Goal: Transaction & Acquisition: Download file/media

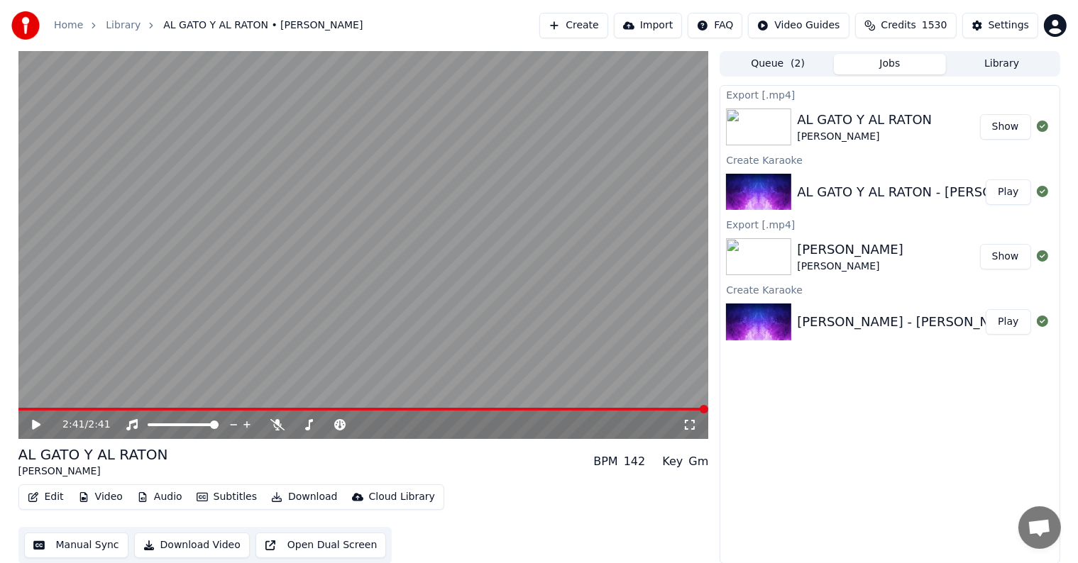
click at [598, 19] on button "Create" at bounding box center [573, 26] width 69 height 26
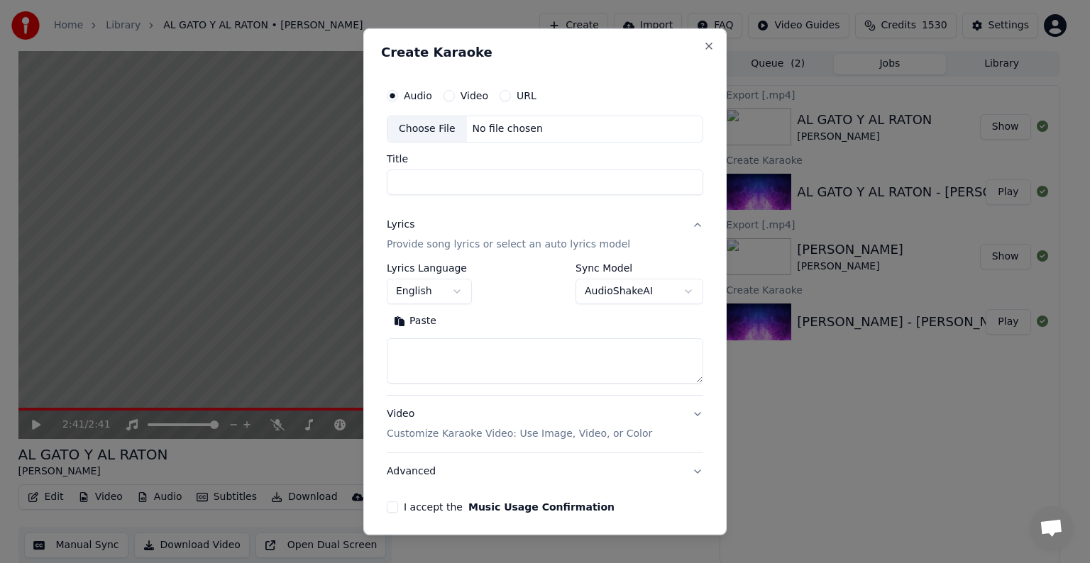
click at [496, 127] on div "No file chosen" at bounding box center [508, 129] width 82 height 14
type input "**********"
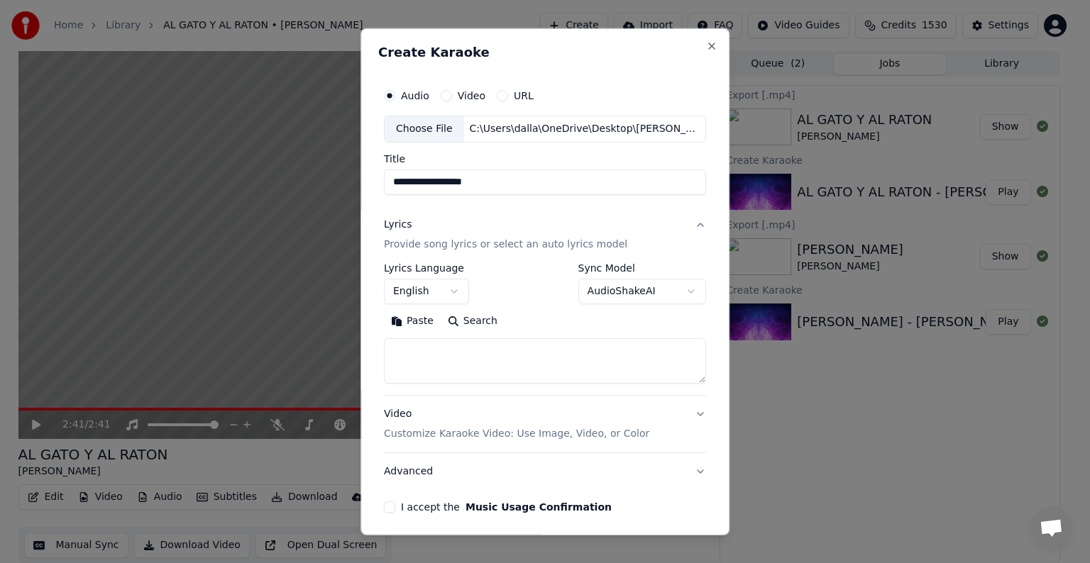
click at [510, 361] on textarea at bounding box center [545, 361] width 322 height 45
click at [409, 322] on button "Paste" at bounding box center [412, 321] width 57 height 23
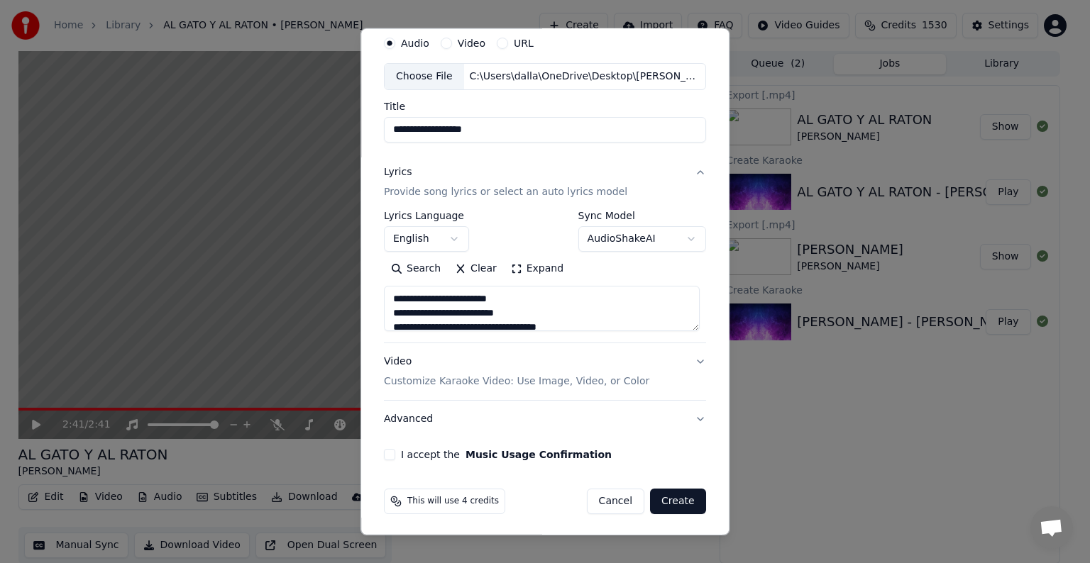
scroll to position [54, 0]
click at [485, 377] on p "Customize Karaoke Video: Use Image, Video, or Color" at bounding box center [516, 380] width 265 height 14
type textarea "**********"
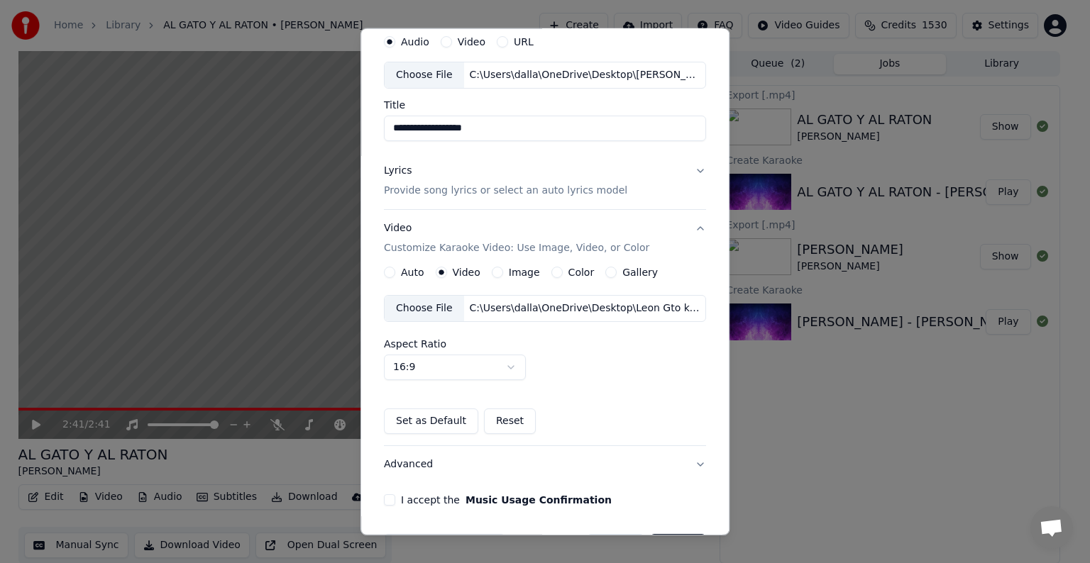
click at [494, 304] on div "C:\Users\dalla\OneDrive\Desktop\Leon Gto kareoke.mp4" at bounding box center [584, 309] width 241 height 14
click at [434, 417] on button "Set as Default" at bounding box center [431, 422] width 94 height 26
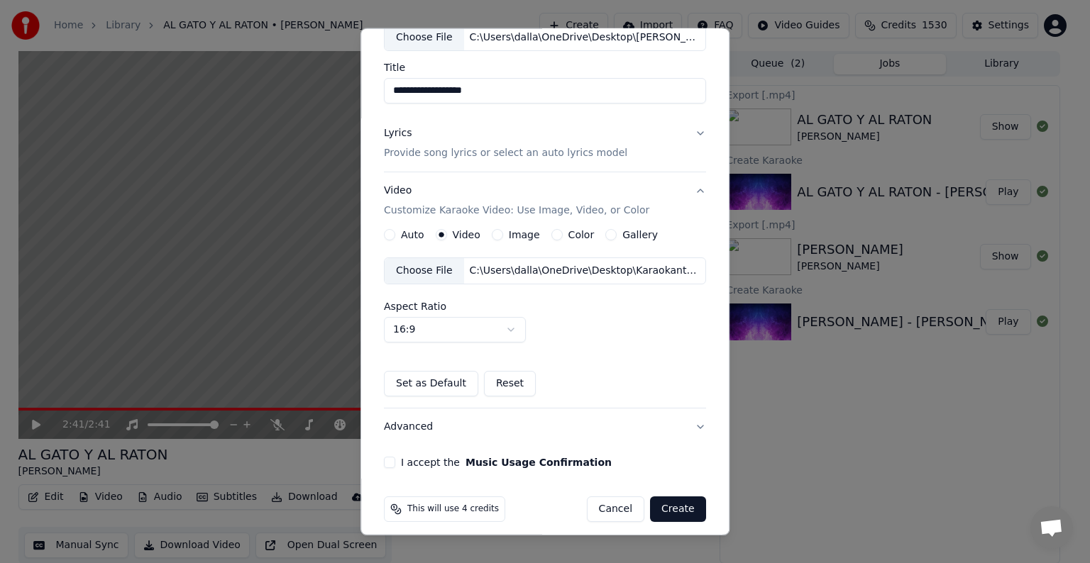
scroll to position [100, 0]
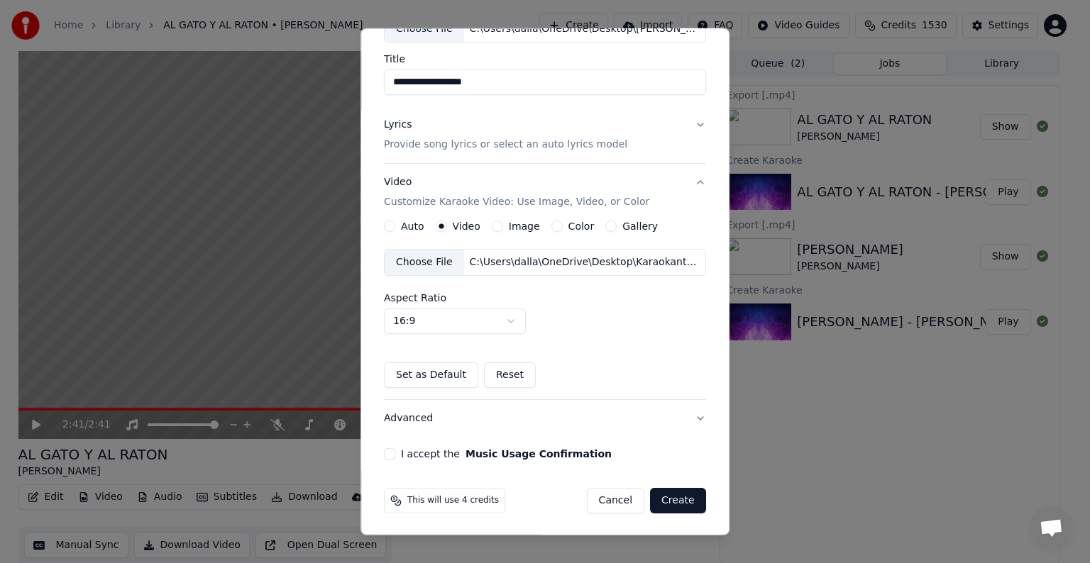
click at [388, 454] on button "I accept the Music Usage Confirmation" at bounding box center [389, 454] width 11 height 11
click at [666, 495] on button "Create" at bounding box center [678, 501] width 56 height 26
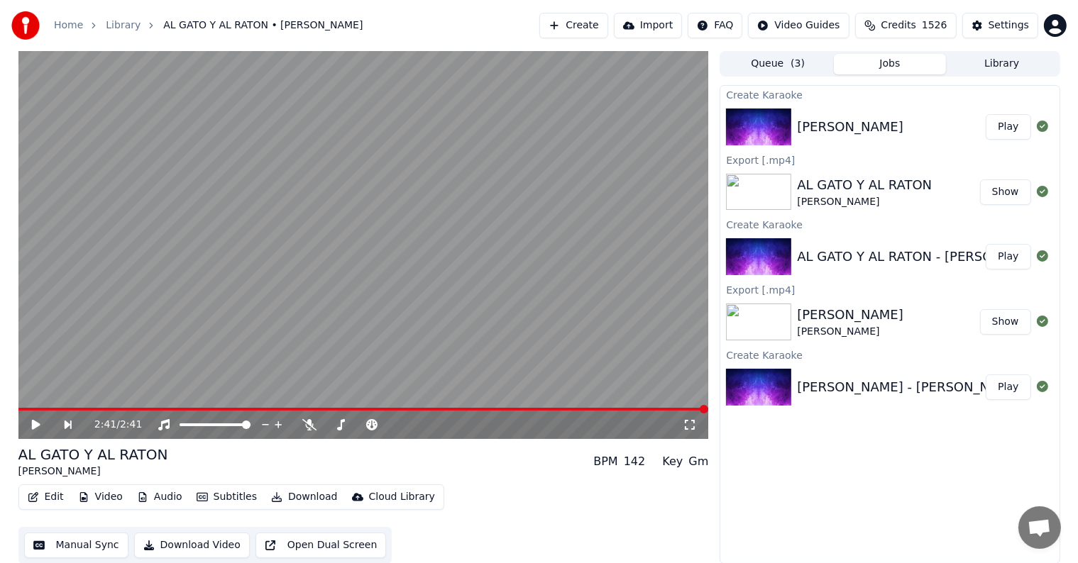
click at [1005, 132] on button "Play" at bounding box center [1008, 127] width 45 height 26
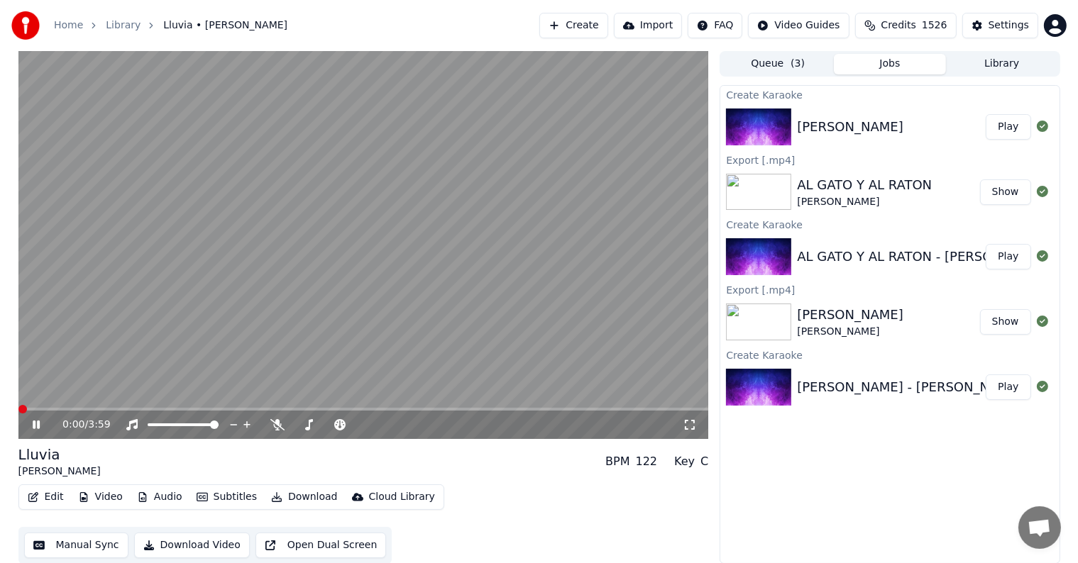
click at [18, 408] on span at bounding box center [22, 409] width 9 height 9
click at [273, 421] on icon at bounding box center [277, 424] width 14 height 11
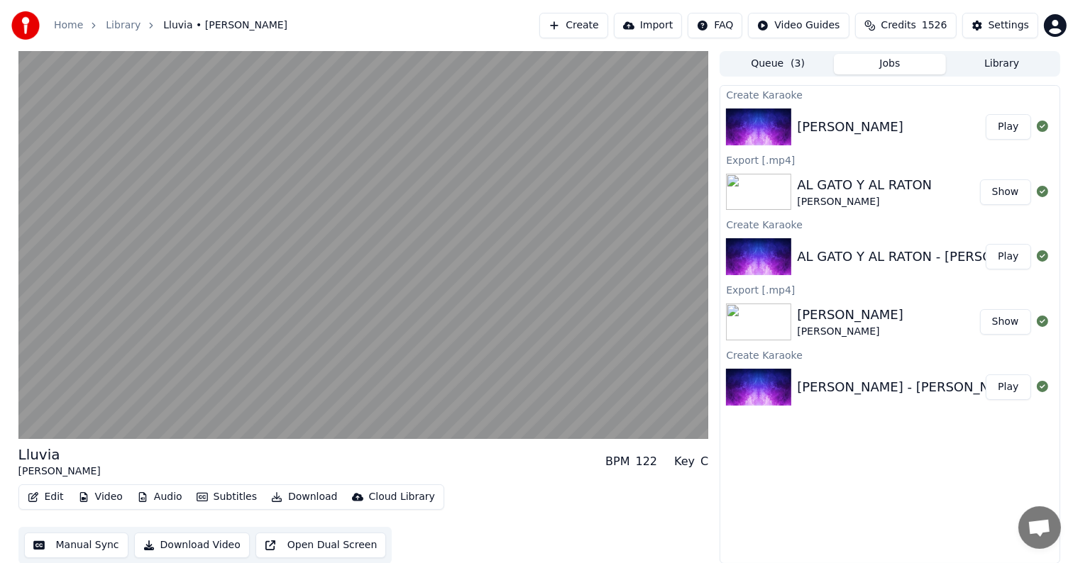
click at [47, 496] on button "Edit" at bounding box center [46, 498] width 48 height 20
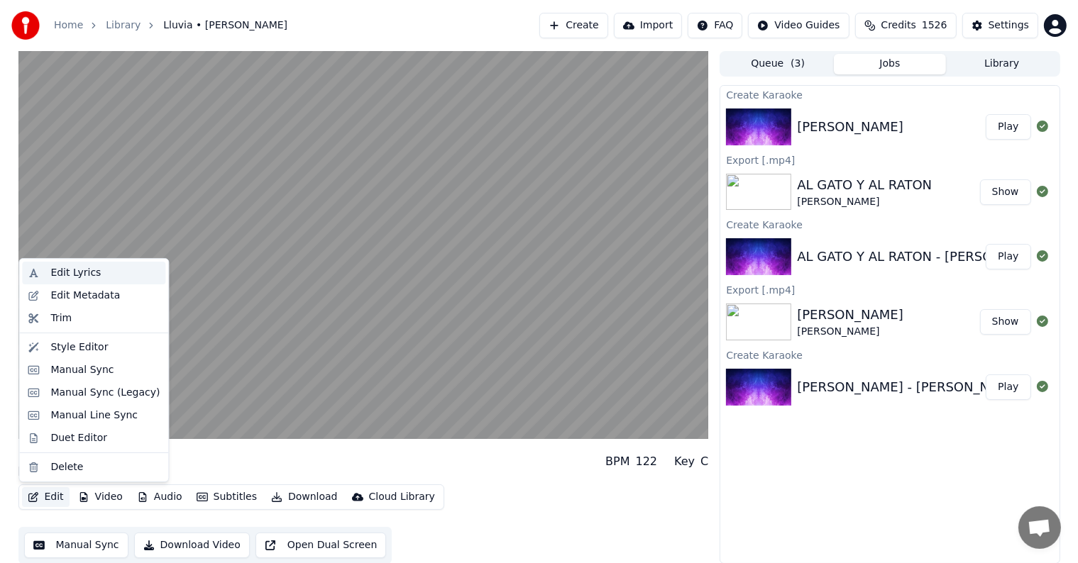
click at [71, 270] on div "Edit Lyrics" at bounding box center [75, 273] width 50 height 14
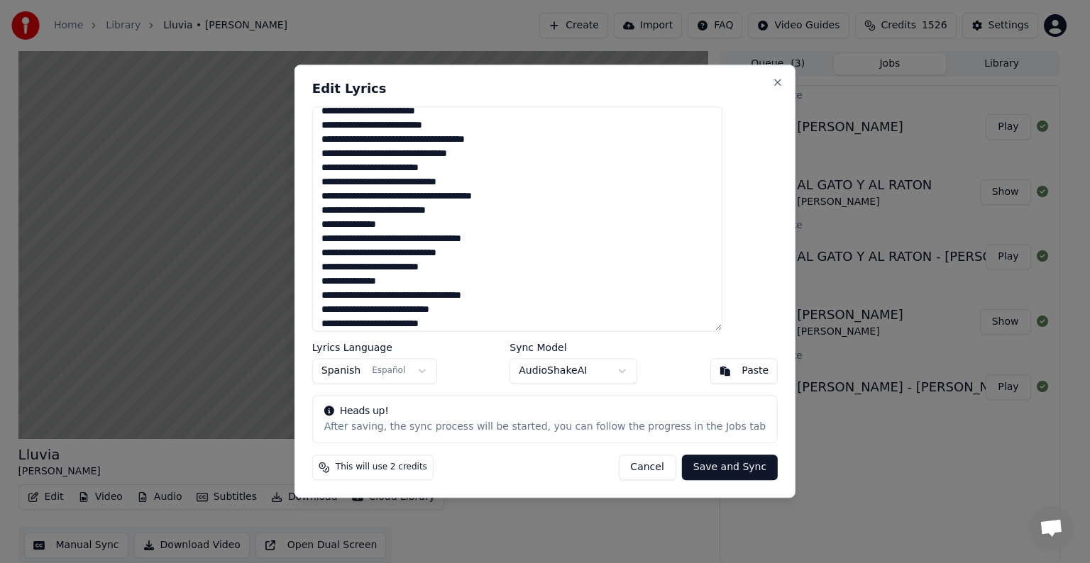
scroll to position [12, 0]
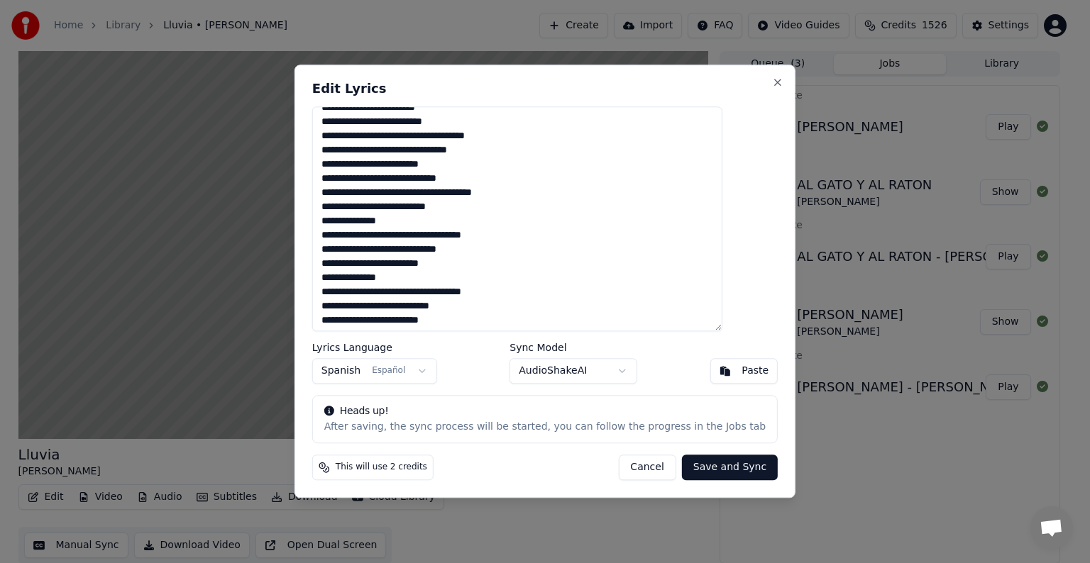
click at [412, 220] on textarea at bounding box center [517, 218] width 410 height 225
click at [513, 235] on textarea at bounding box center [517, 218] width 410 height 225
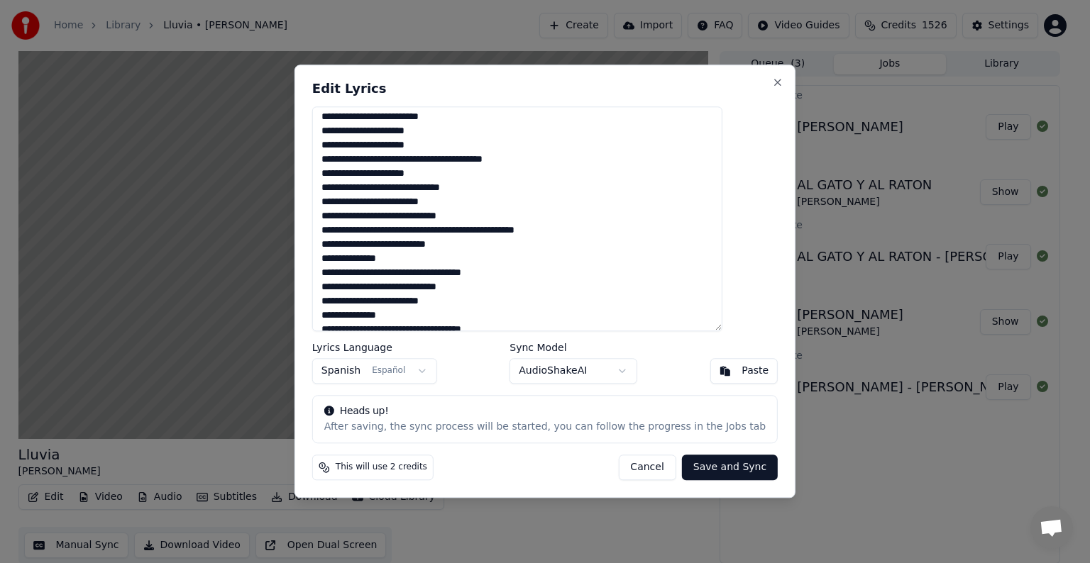
scroll to position [218, 0]
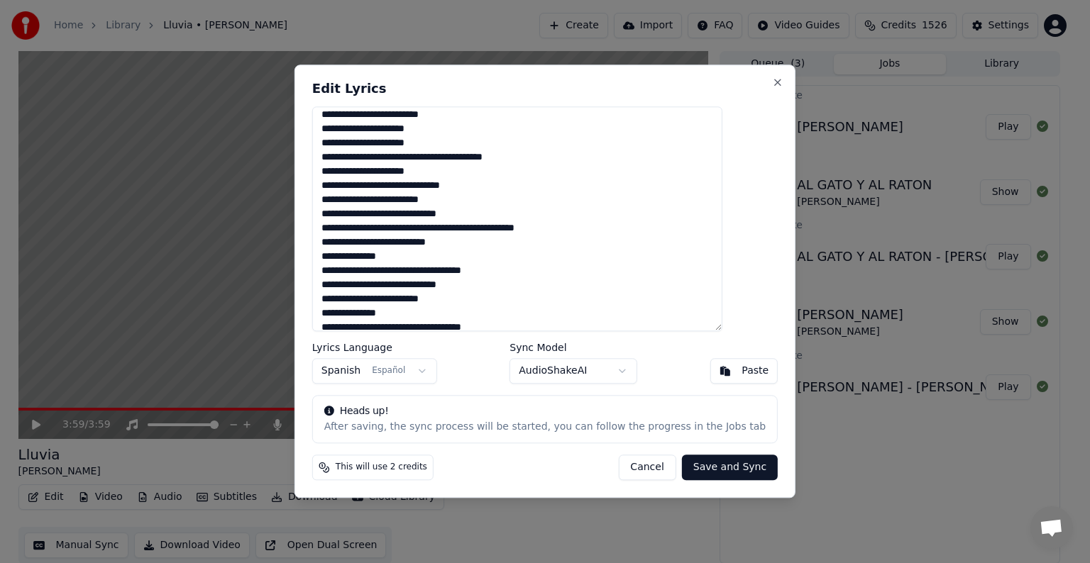
click at [410, 257] on textarea at bounding box center [517, 218] width 410 height 225
click at [511, 268] on textarea at bounding box center [517, 218] width 410 height 225
type textarea "**********"
click at [697, 463] on button "Save and Sync" at bounding box center [730, 469] width 96 height 26
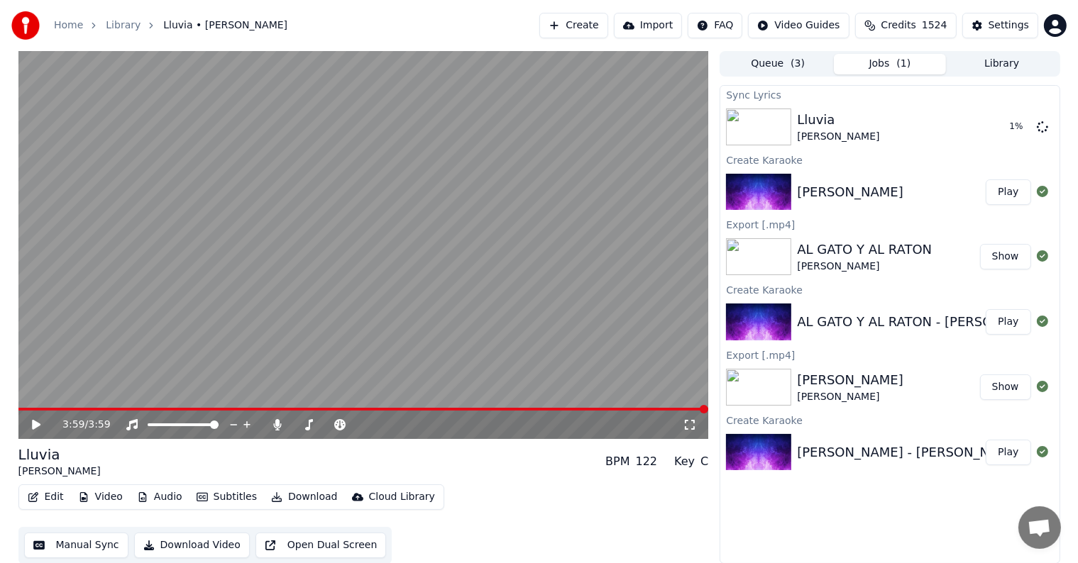
click at [38, 411] on span at bounding box center [363, 409] width 691 height 3
click at [18, 408] on span at bounding box center [22, 409] width 9 height 9
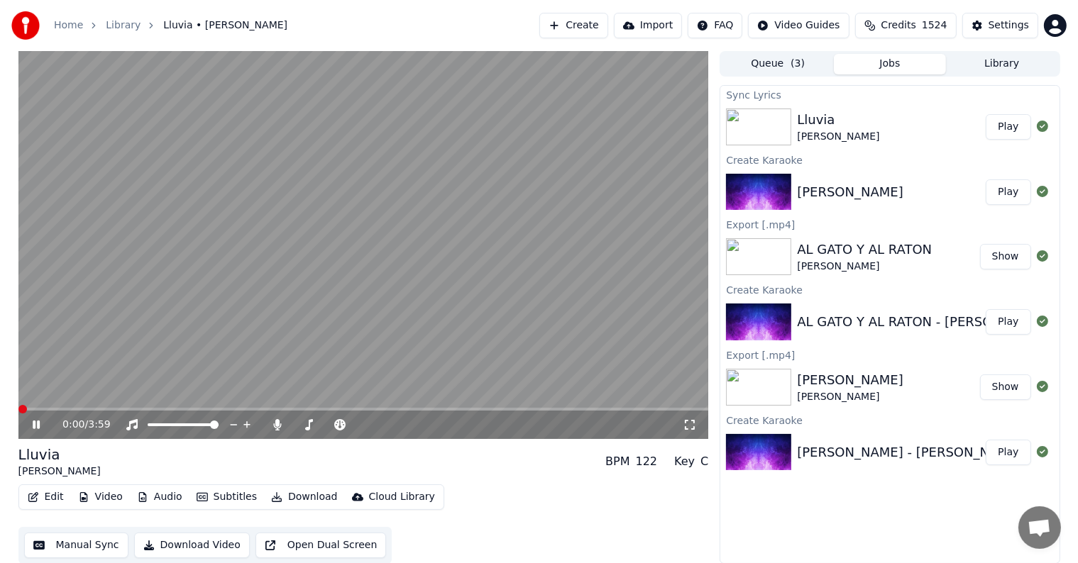
click at [18, 414] on span at bounding box center [22, 409] width 9 height 9
click at [37, 423] on icon at bounding box center [36, 425] width 7 height 9
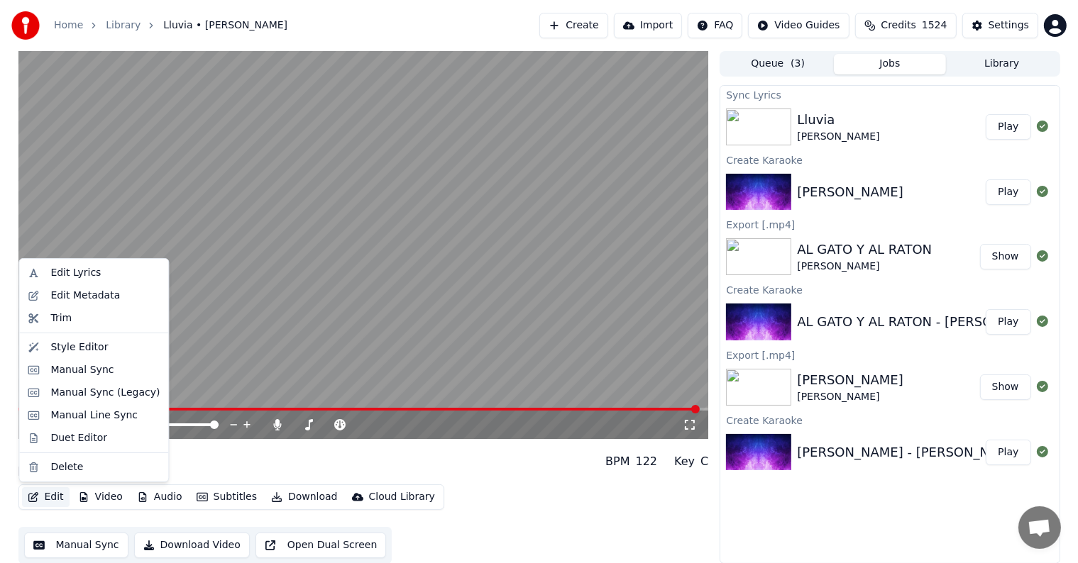
click at [51, 498] on button "Edit" at bounding box center [46, 498] width 48 height 20
click at [58, 269] on div "Edit Lyrics" at bounding box center [75, 273] width 50 height 14
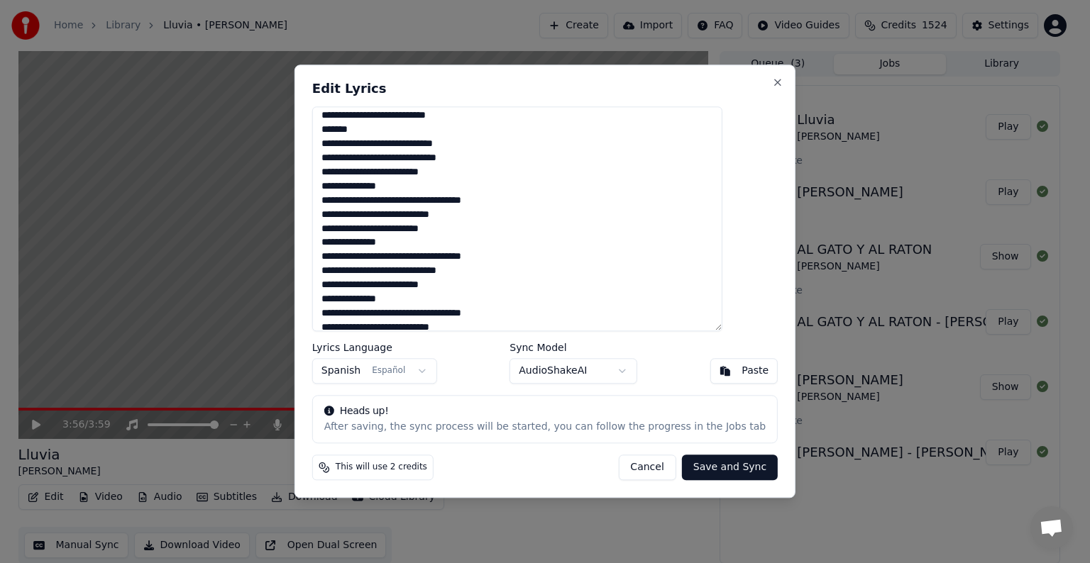
scroll to position [368, 0]
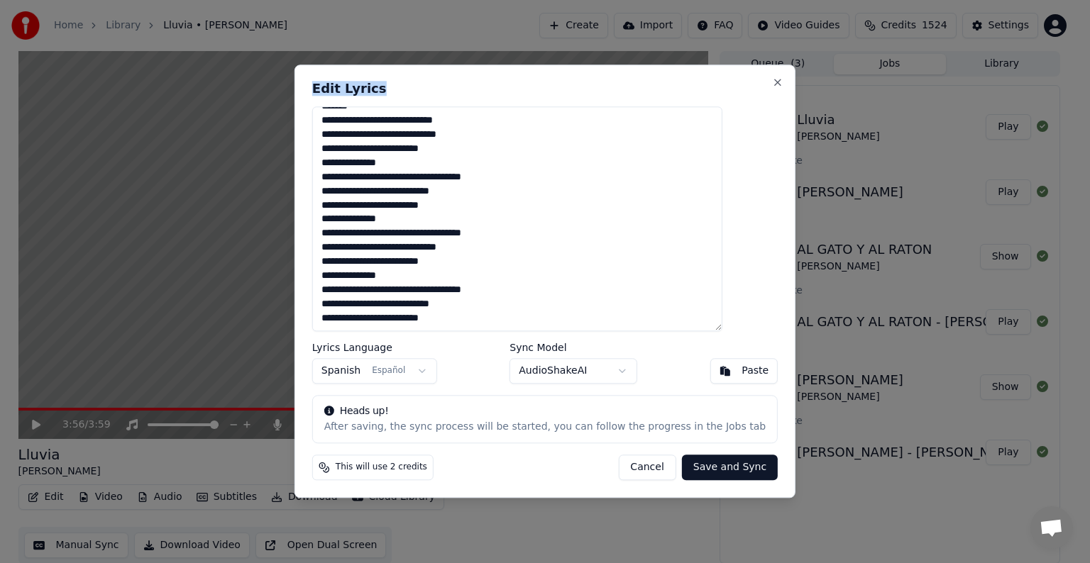
drag, startPoint x: 521, startPoint y: 79, endPoint x: 735, endPoint y: 57, distance: 214.7
click at [735, 57] on body "Home Library [GEOGRAPHIC_DATA] • [PERSON_NAME] Create Import FAQ Video Guides C…" at bounding box center [539, 281] width 1078 height 563
click at [622, 469] on button "Cancel" at bounding box center [646, 469] width 57 height 26
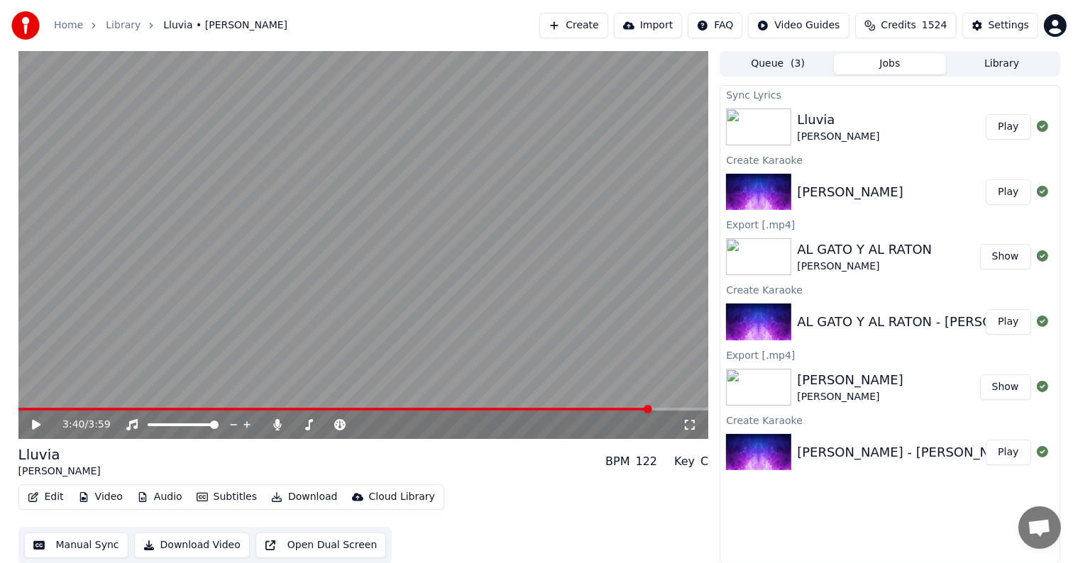
click at [650, 413] on span at bounding box center [648, 409] width 9 height 9
click at [31, 424] on icon at bounding box center [46, 424] width 33 height 11
click at [34, 424] on icon at bounding box center [36, 425] width 7 height 9
click at [53, 491] on button "Edit" at bounding box center [46, 498] width 48 height 20
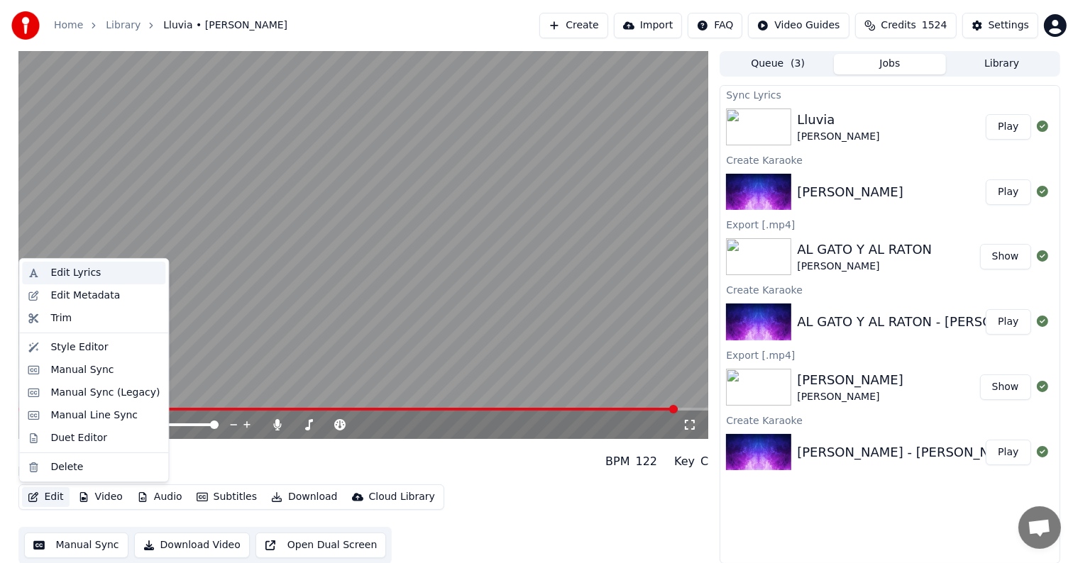
click at [62, 274] on div "Edit Lyrics" at bounding box center [75, 273] width 50 height 14
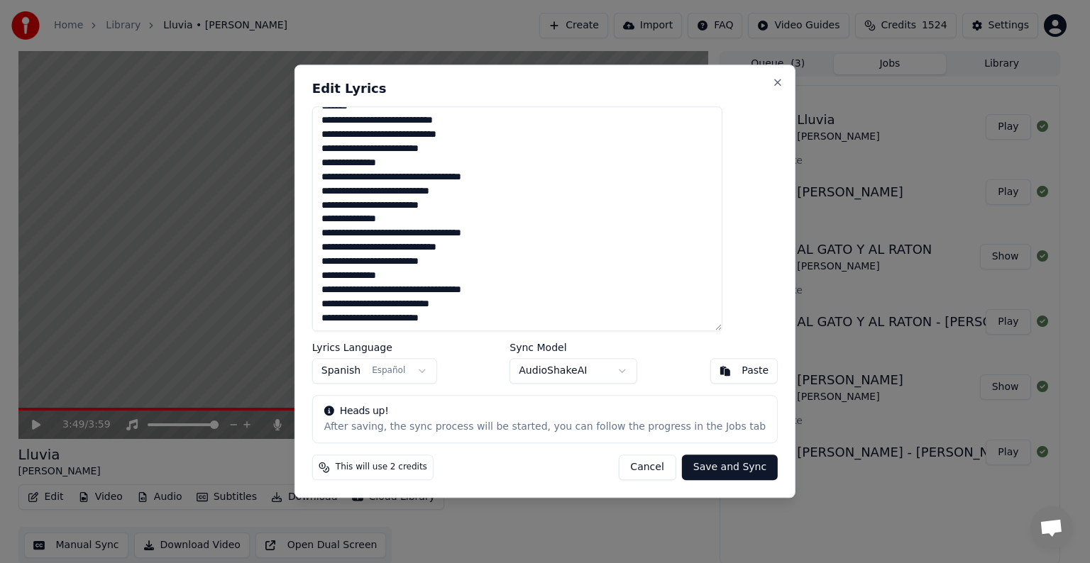
drag, startPoint x: 349, startPoint y: 290, endPoint x: 516, endPoint y: 353, distance: 178.3
click at [516, 353] on div "Edit Lyrics Lyrics Language Spanish Español Sync Model AudioShakeAI Paste Heads…" at bounding box center [545, 282] width 501 height 434
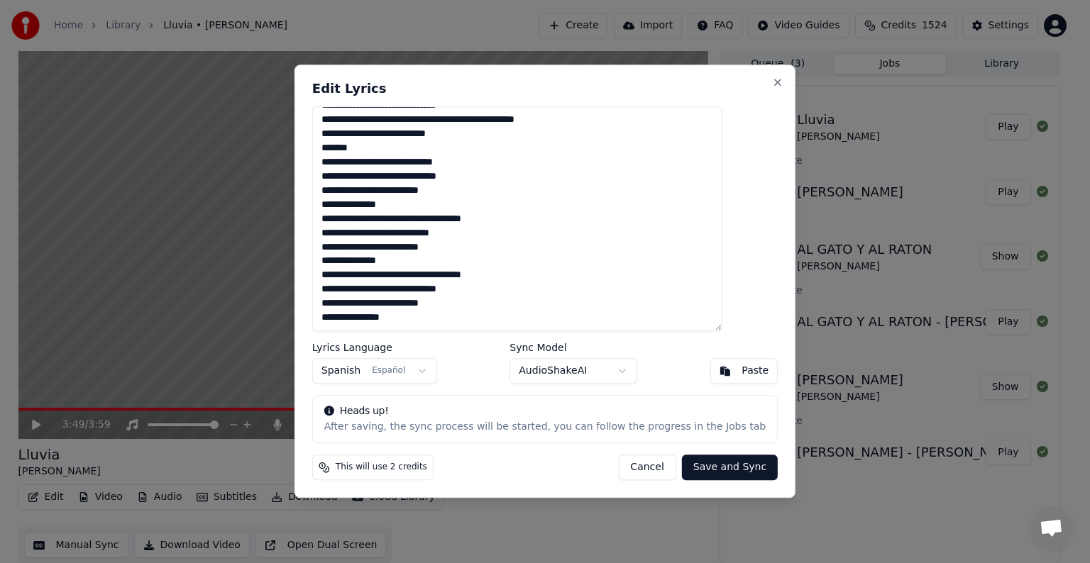
scroll to position [340, 0]
click at [703, 469] on button "Save and Sync" at bounding box center [730, 469] width 96 height 26
type textarea "**********"
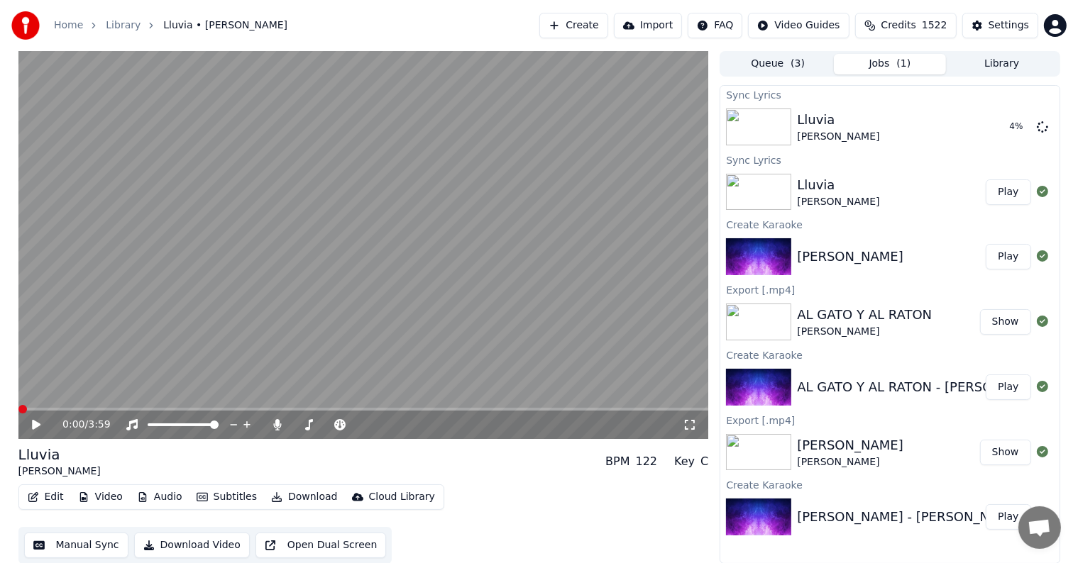
click at [18, 414] on span at bounding box center [22, 409] width 9 height 9
click at [627, 409] on span at bounding box center [363, 409] width 691 height 3
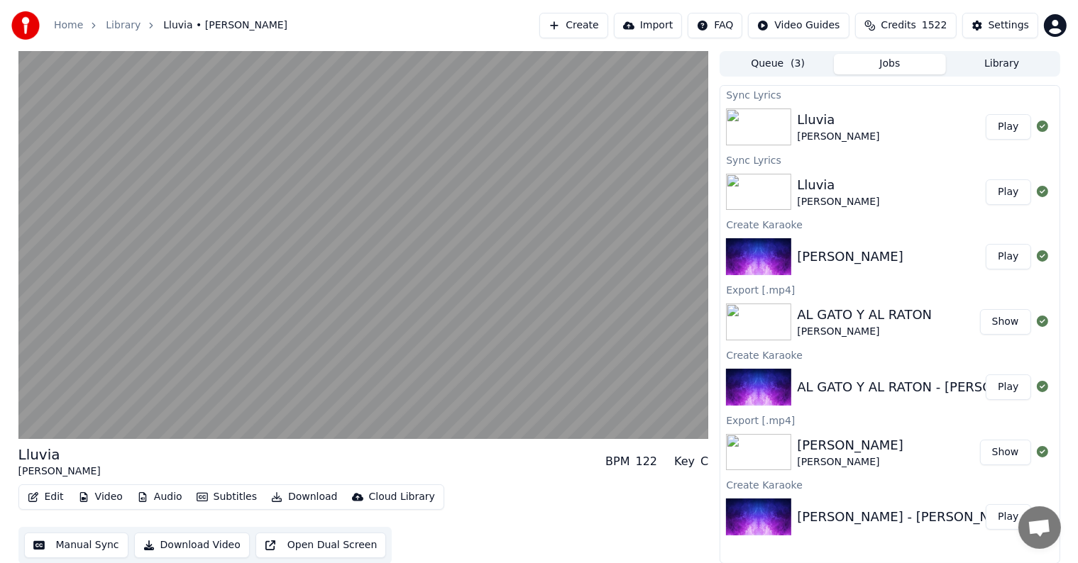
click at [554, 522] on div "Edit Video Audio Subtitles Download Cloud Library Manual Sync Download Video Op…" at bounding box center [363, 524] width 691 height 79
click at [50, 494] on button "Edit" at bounding box center [46, 498] width 48 height 20
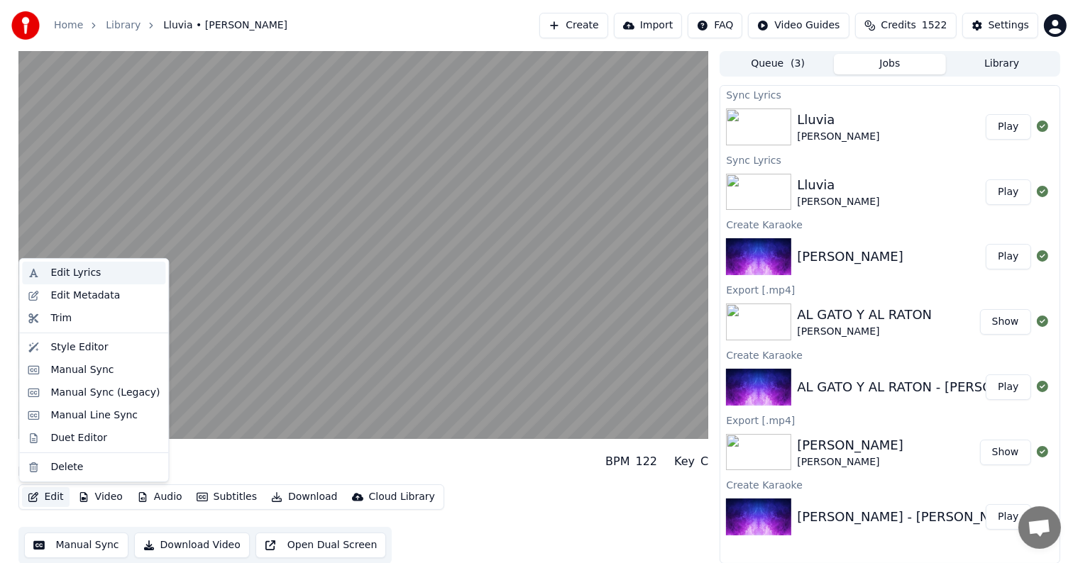
click at [51, 273] on div "Edit Lyrics" at bounding box center [75, 273] width 50 height 14
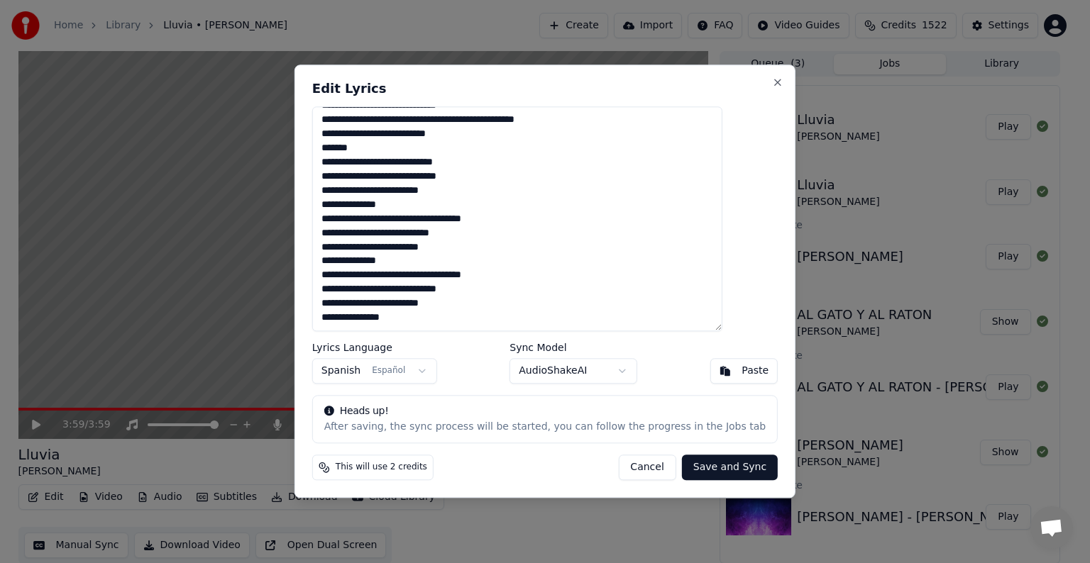
drag, startPoint x: 346, startPoint y: 306, endPoint x: 399, endPoint y: 313, distance: 53.0
click at [399, 313] on textarea at bounding box center [517, 218] width 410 height 225
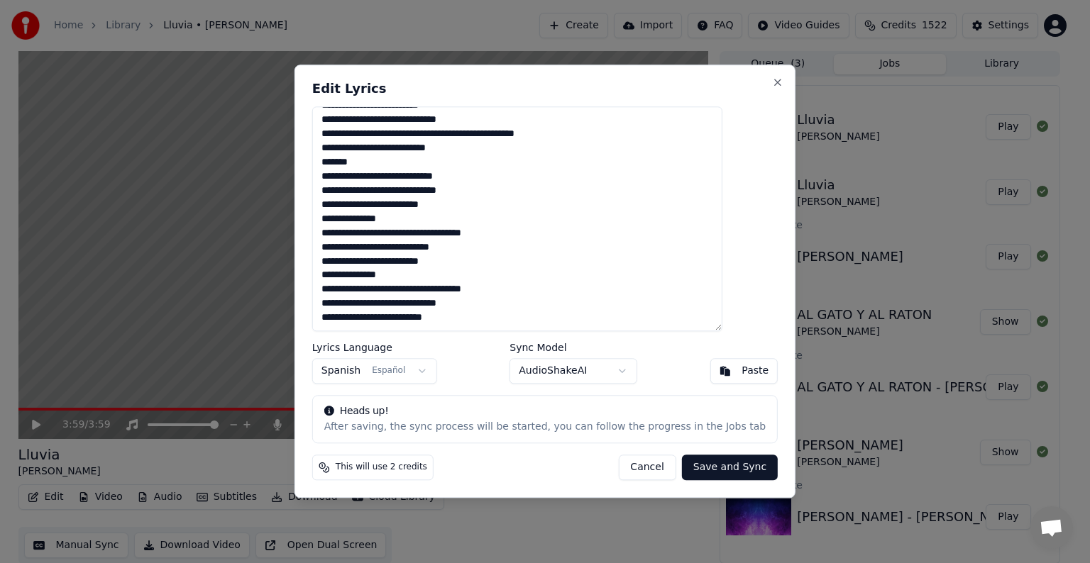
scroll to position [326, 0]
click at [695, 467] on button "Save and Sync" at bounding box center [730, 469] width 96 height 26
type textarea "**********"
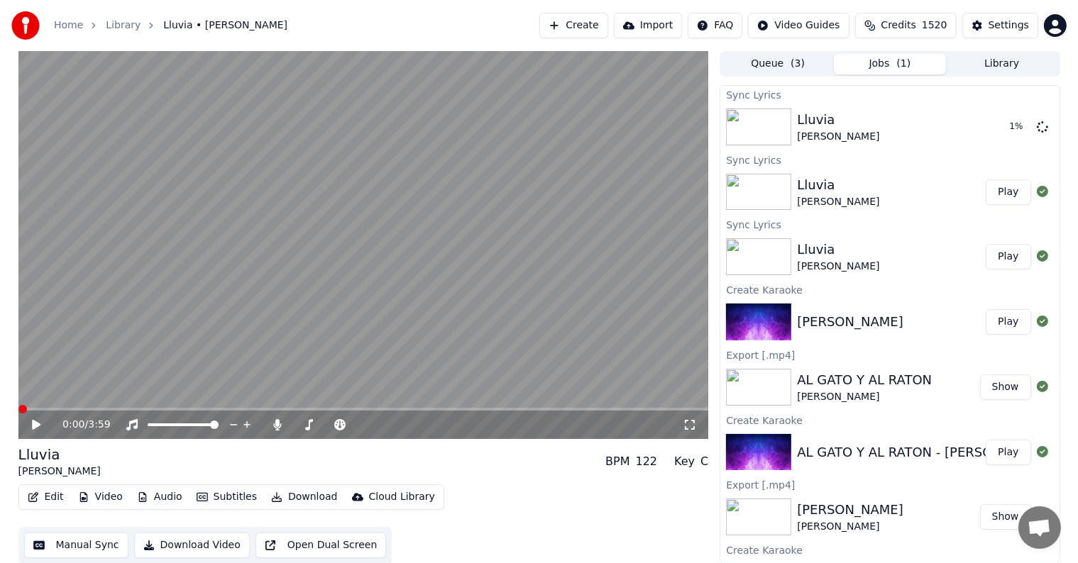
click at [18, 414] on span at bounding box center [22, 409] width 9 height 9
click at [647, 410] on span at bounding box center [363, 409] width 691 height 3
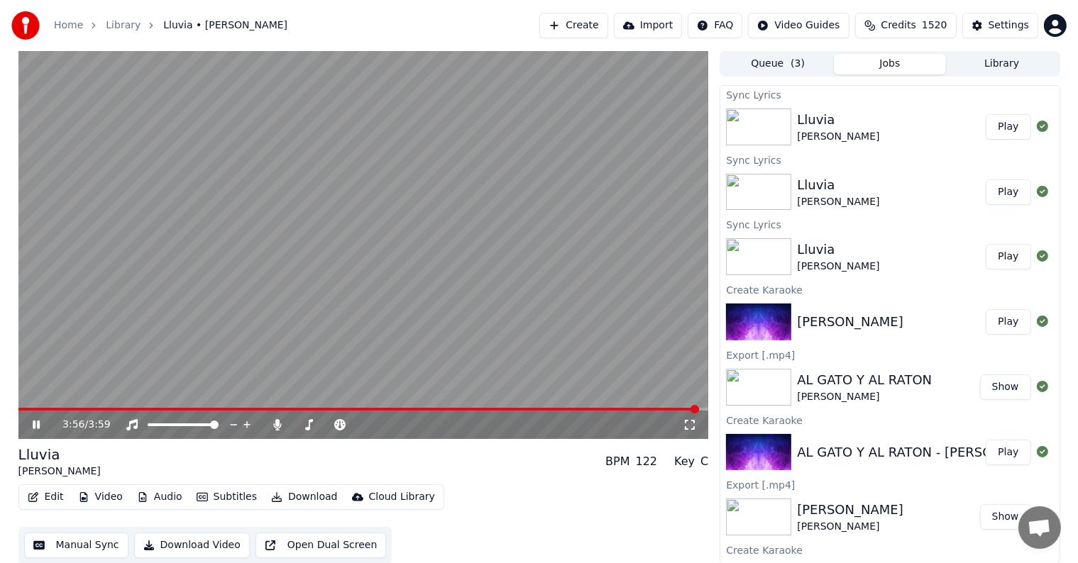
click at [60, 407] on video at bounding box center [363, 245] width 691 height 388
click at [61, 409] on span at bounding box center [39, 409] width 43 height 3
click at [18, 414] on span at bounding box center [22, 409] width 9 height 9
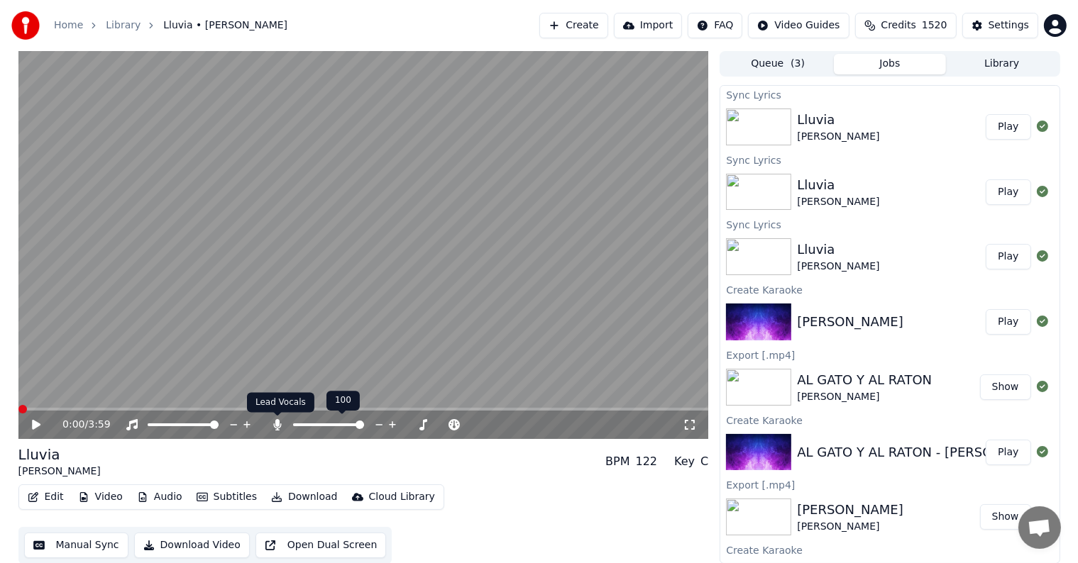
click at [276, 420] on icon at bounding box center [278, 424] width 8 height 11
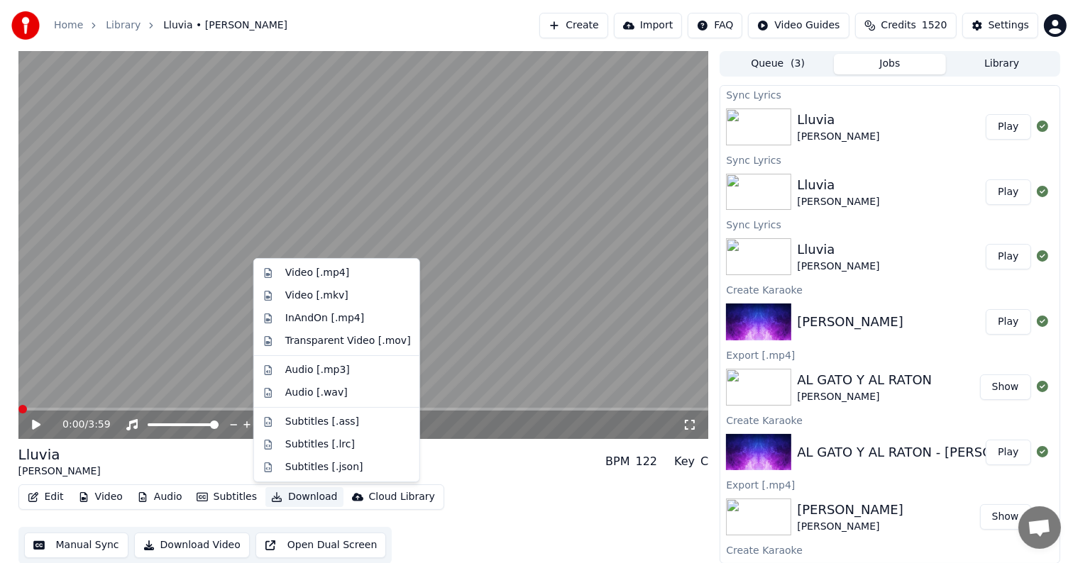
click at [290, 495] on button "Download" at bounding box center [304, 498] width 78 height 20
click at [302, 275] on div "Video [.mp4]" at bounding box center [317, 273] width 64 height 14
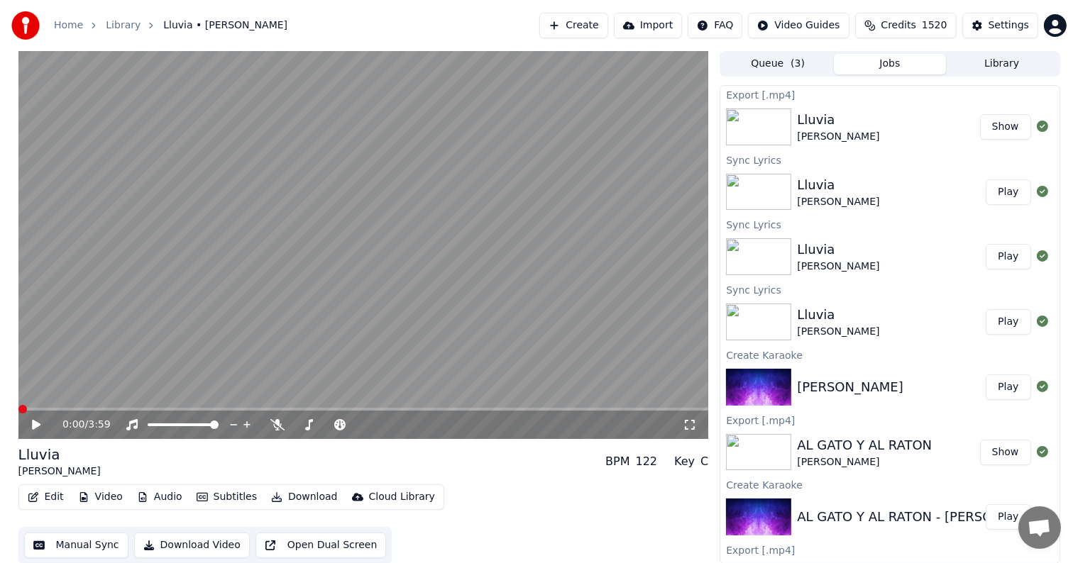
click at [602, 18] on button "Create" at bounding box center [573, 26] width 69 height 26
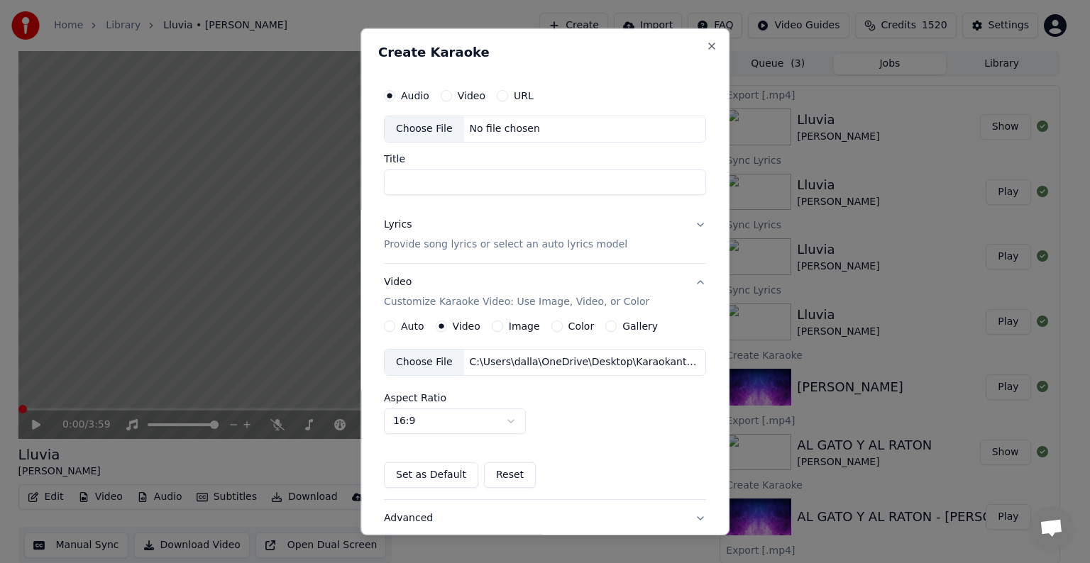
click at [493, 124] on div "No file chosen" at bounding box center [505, 129] width 82 height 14
type input "**********"
click at [568, 243] on p "Provide song lyrics or select an auto lyrics model" at bounding box center [505, 245] width 243 height 14
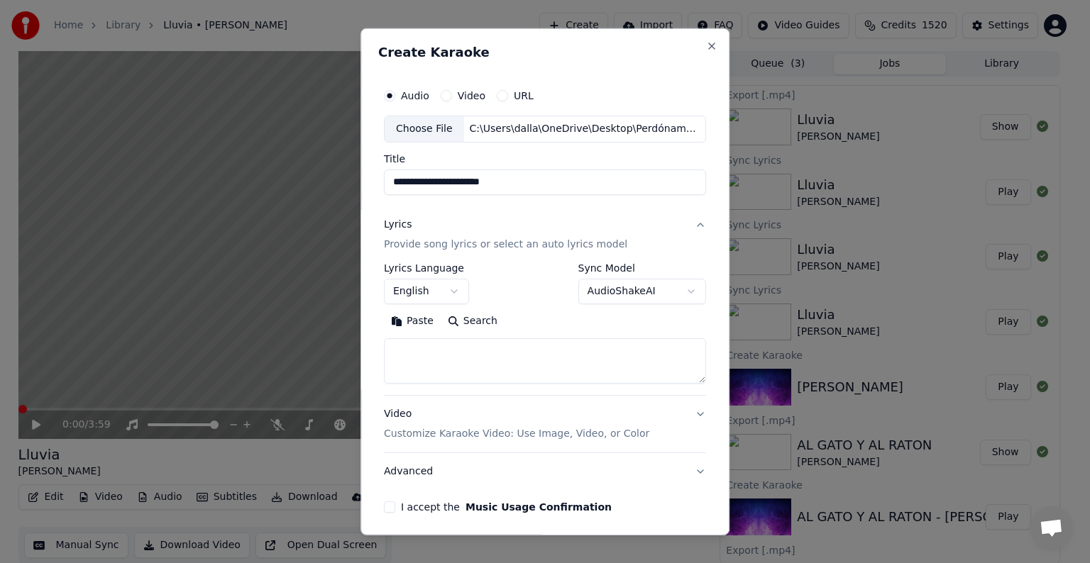
click at [412, 321] on button "Paste" at bounding box center [412, 321] width 57 height 23
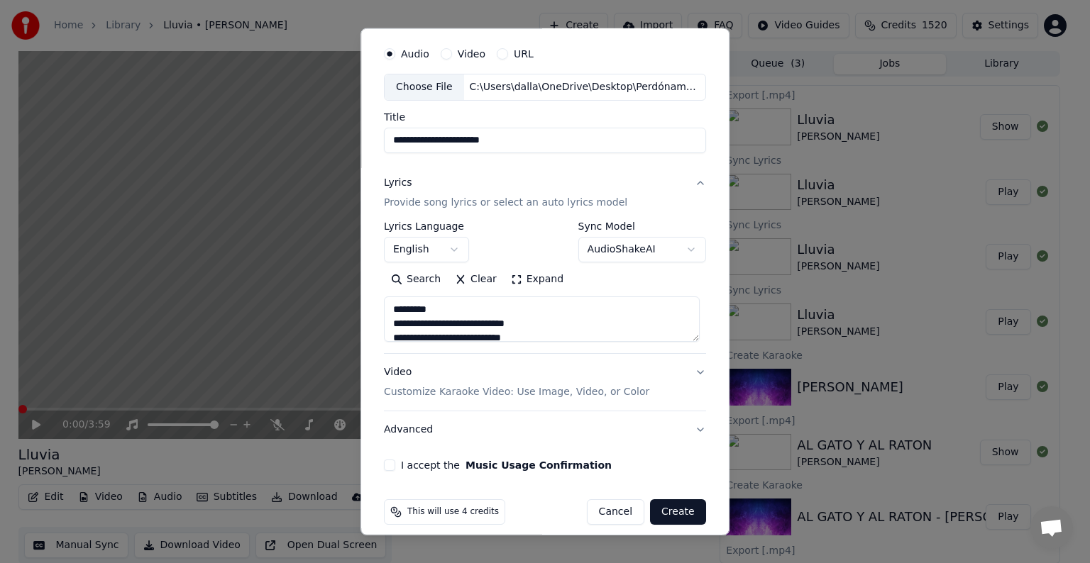
scroll to position [54, 0]
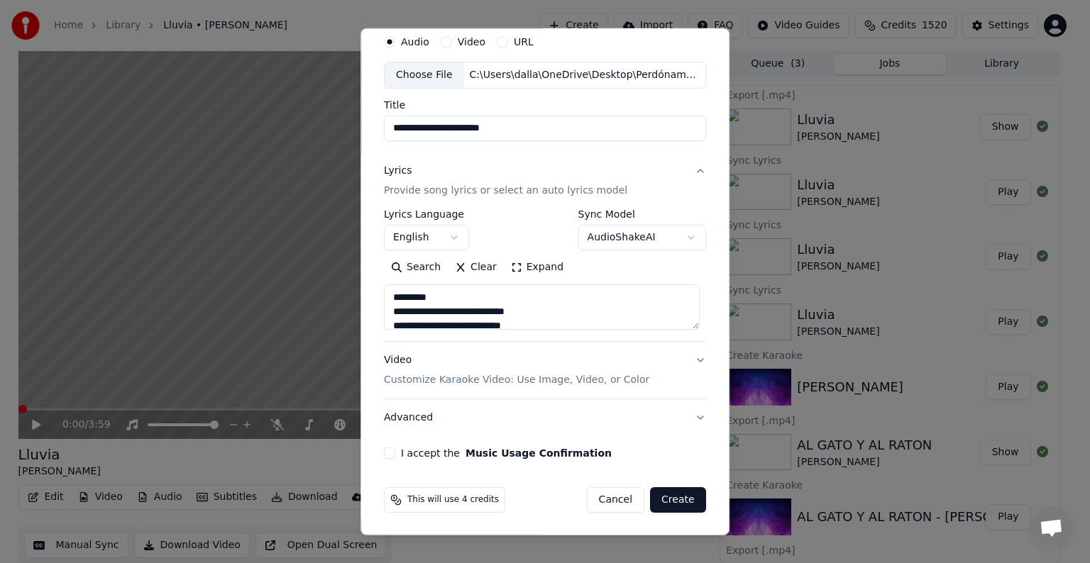
click at [690, 323] on textarea "**********" at bounding box center [542, 307] width 316 height 45
click at [469, 318] on textarea "**********" at bounding box center [542, 307] width 316 height 45
type textarea "**********"
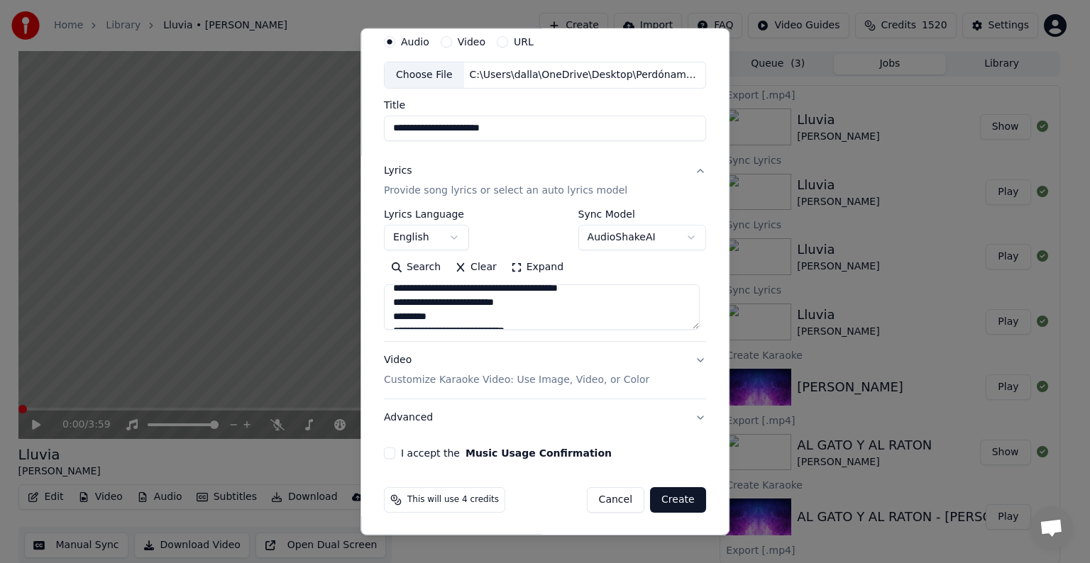
click at [534, 380] on p "Customize Karaoke Video: Use Image, Video, or Color" at bounding box center [516, 380] width 265 height 14
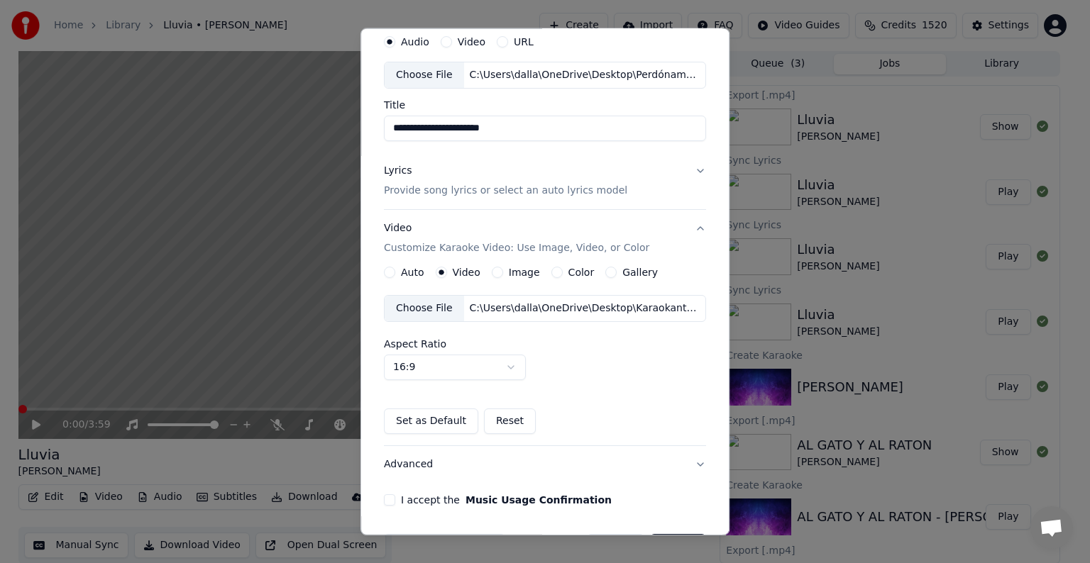
click at [527, 190] on p "Provide song lyrics or select an auto lyrics model" at bounding box center [505, 191] width 243 height 14
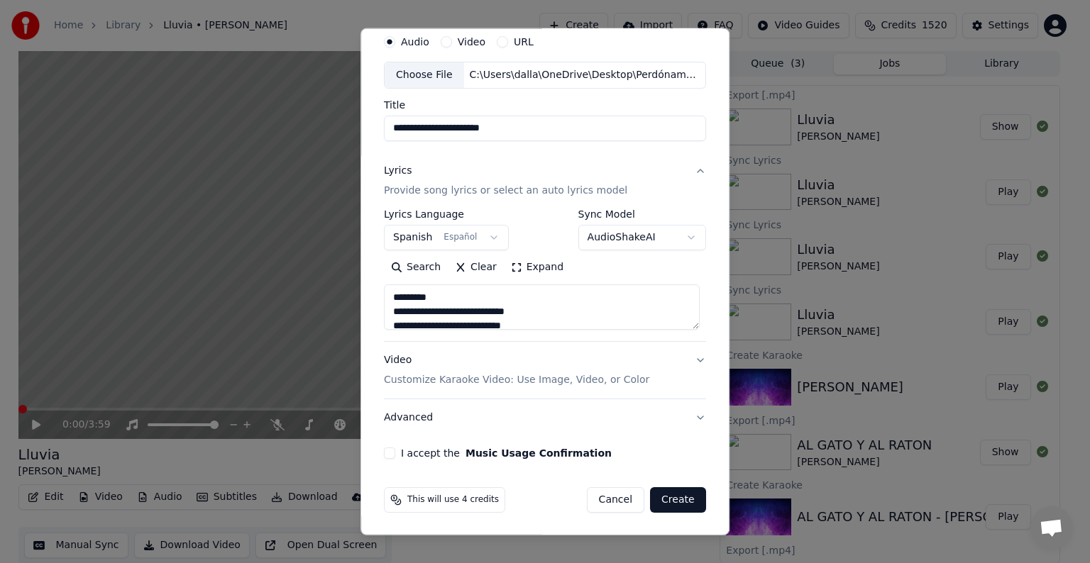
click at [471, 375] on p "Customize Karaoke Video: Use Image, Video, or Color" at bounding box center [516, 380] width 265 height 14
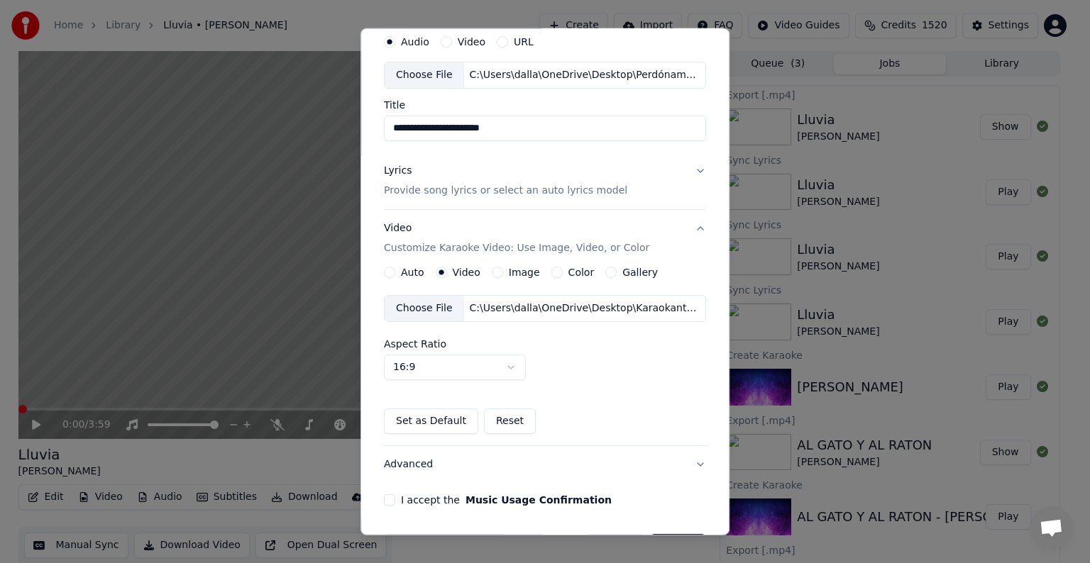
click at [486, 308] on div "C:\Users\dalla\OneDrive\Desktop\Karaokanta Music\programas para kareoke player\…" at bounding box center [584, 309] width 241 height 14
click at [386, 499] on button "I accept the Music Usage Confirmation" at bounding box center [389, 500] width 11 height 11
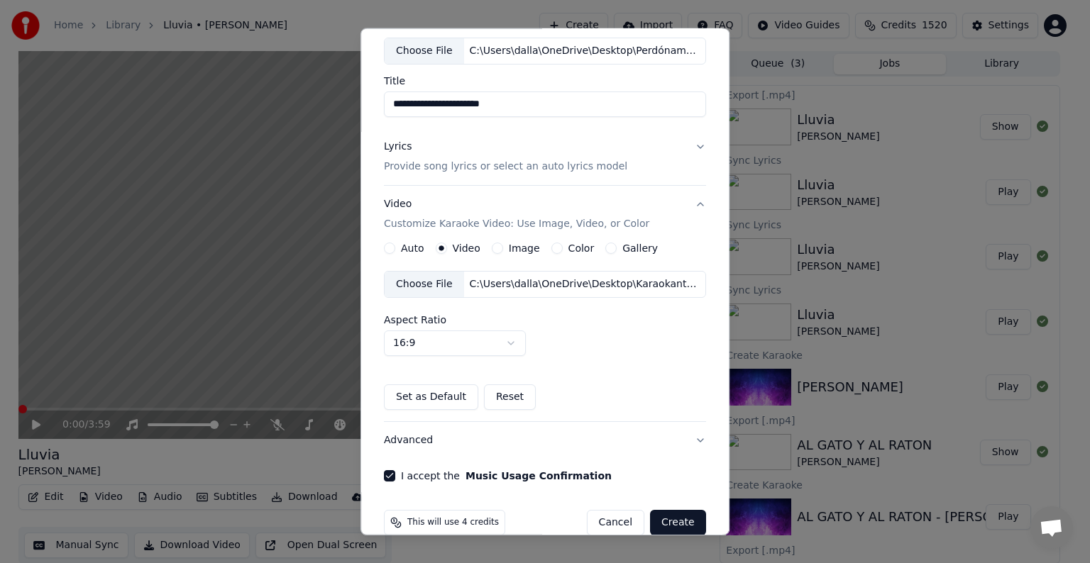
scroll to position [100, 0]
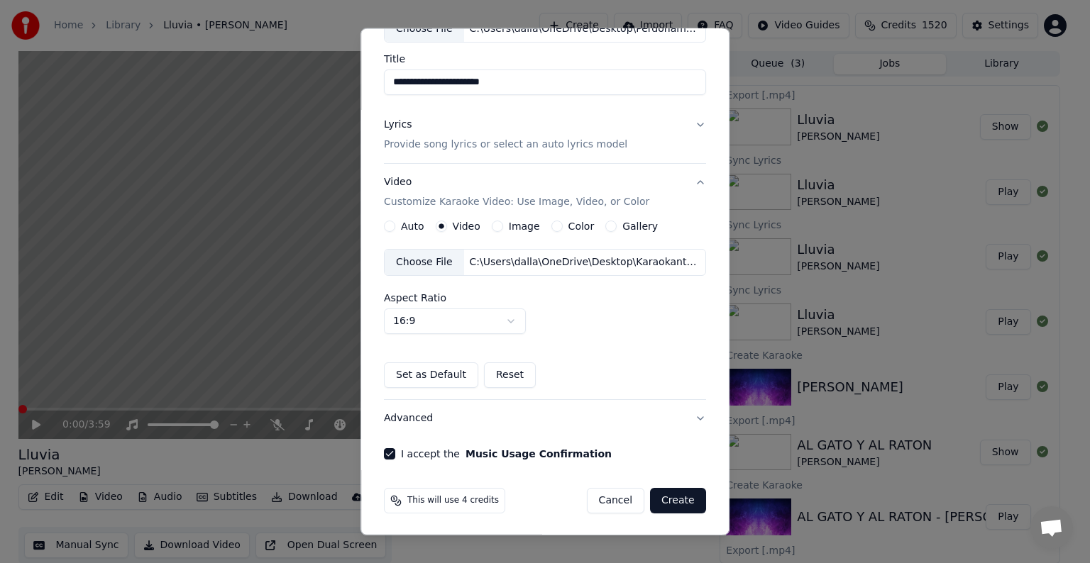
click at [669, 500] on button "Create" at bounding box center [678, 501] width 56 height 26
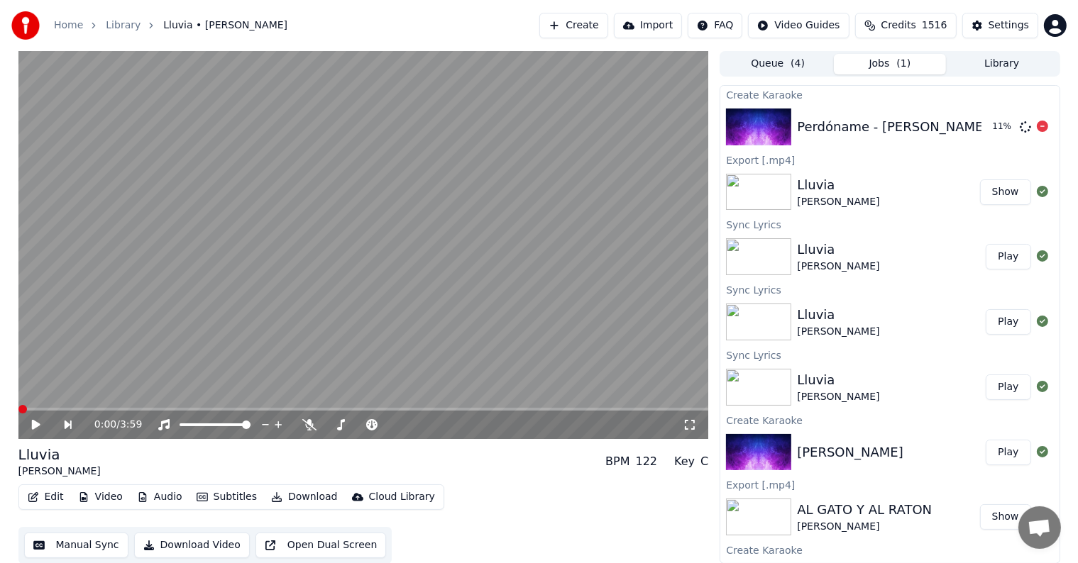
click at [853, 131] on div "Perdóname - [PERSON_NAME]" at bounding box center [892, 127] width 191 height 20
click at [994, 131] on button "Play" at bounding box center [1008, 127] width 45 height 26
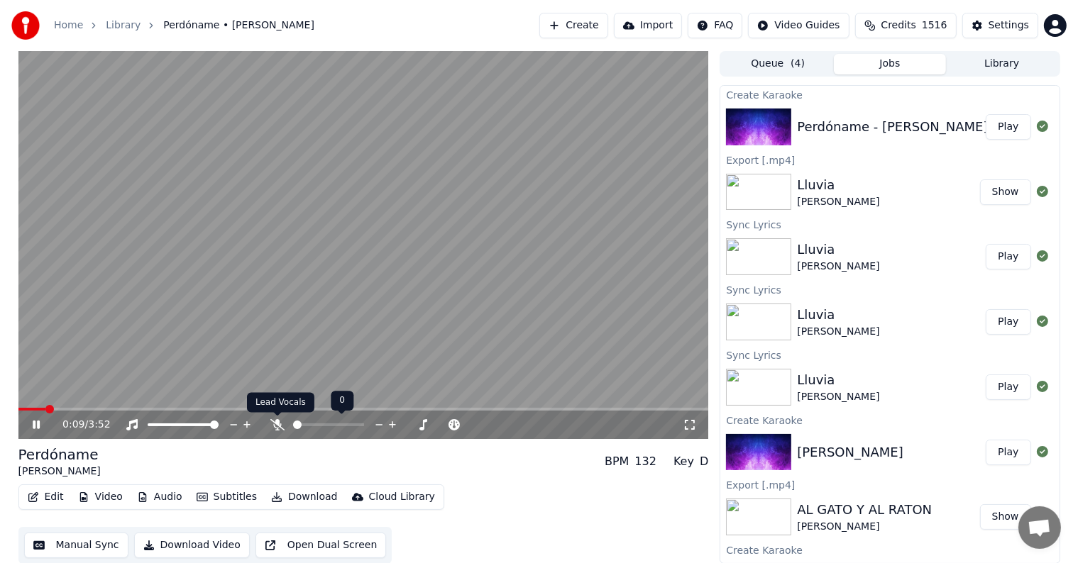
click at [276, 420] on icon at bounding box center [277, 424] width 14 height 11
click at [69, 409] on span at bounding box center [43, 409] width 50 height 3
click at [34, 412] on div "1:29 / 3:52" at bounding box center [363, 425] width 691 height 28
click at [32, 408] on span at bounding box center [152, 409] width 269 height 3
click at [18, 409] on span at bounding box center [18, 409] width 0 height 3
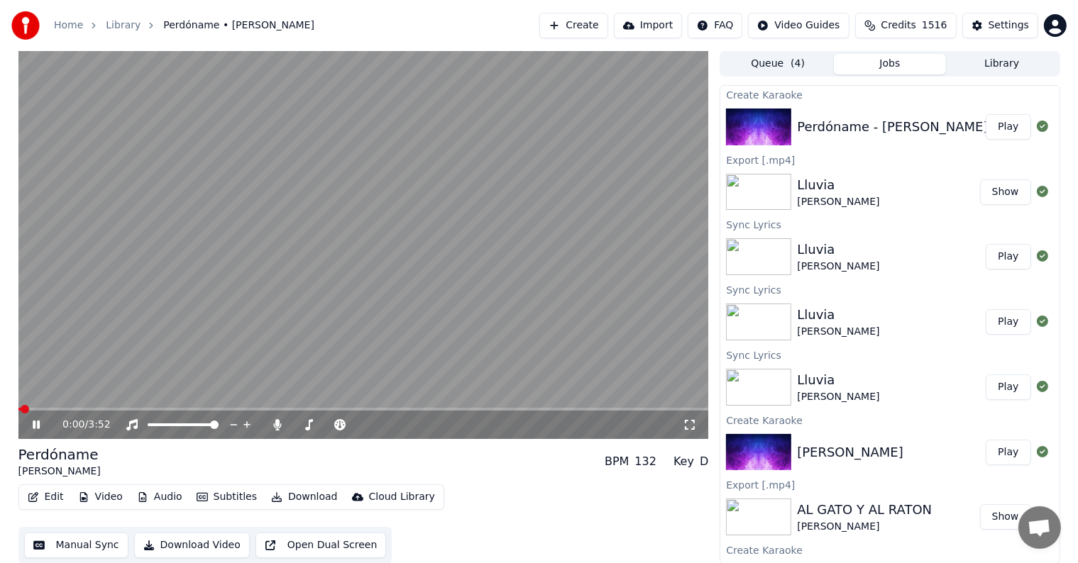
click at [35, 425] on icon at bounding box center [36, 425] width 7 height 9
click at [18, 407] on span at bounding box center [22, 409] width 9 height 9
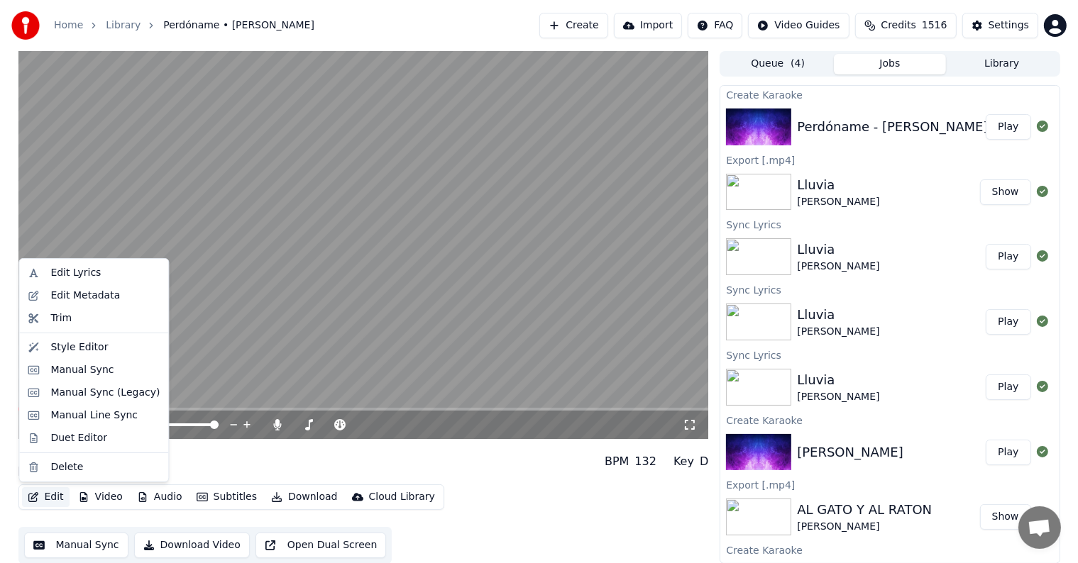
click at [43, 497] on button "Edit" at bounding box center [46, 498] width 48 height 20
click at [70, 273] on div "Edit Lyrics" at bounding box center [75, 273] width 50 height 14
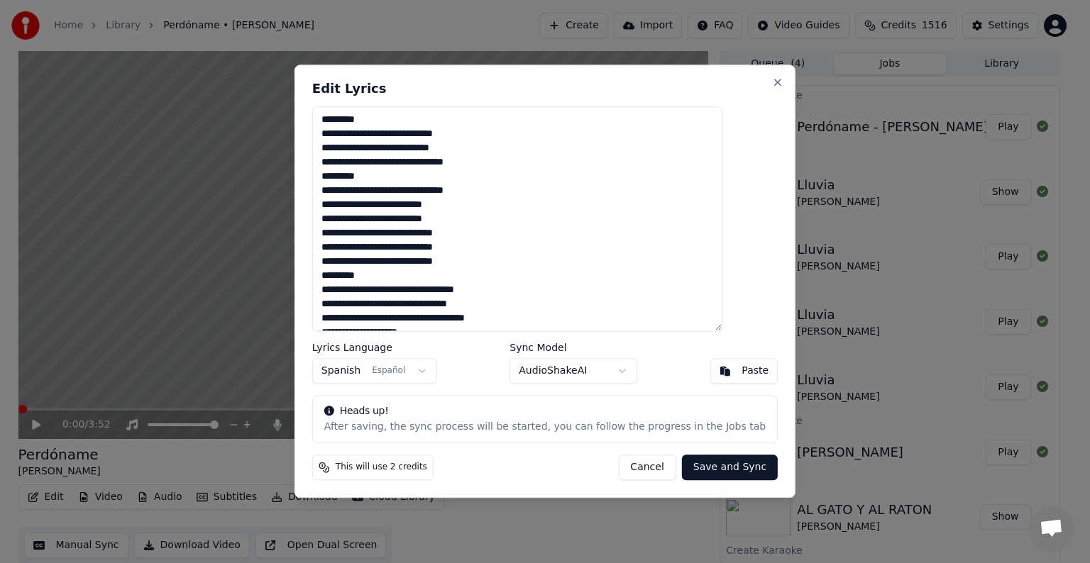
click at [522, 168] on textarea "**********" at bounding box center [517, 218] width 410 height 225
click at [511, 161] on textarea "**********" at bounding box center [517, 218] width 410 height 225
click at [405, 180] on textarea "**********" at bounding box center [517, 218] width 410 height 225
click at [495, 234] on textarea "**********" at bounding box center [517, 218] width 410 height 225
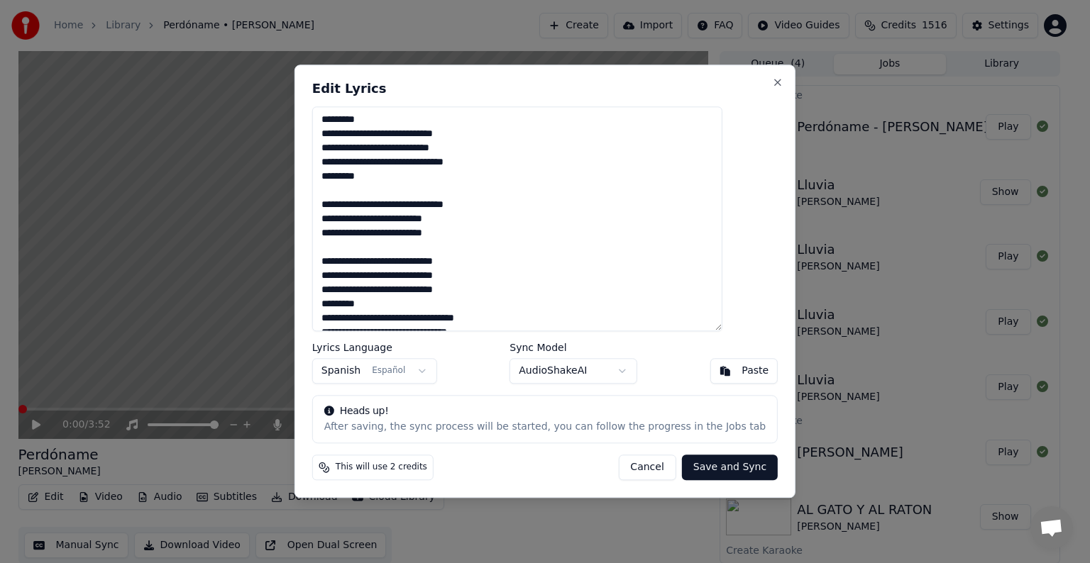
click at [514, 281] on textarea "**********" at bounding box center [517, 218] width 410 height 225
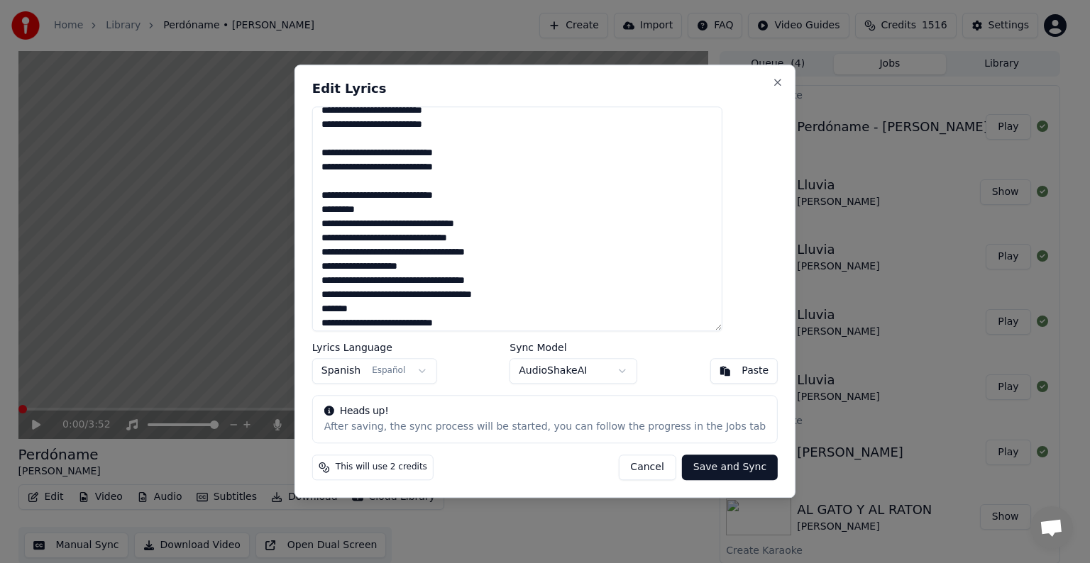
scroll to position [114, 0]
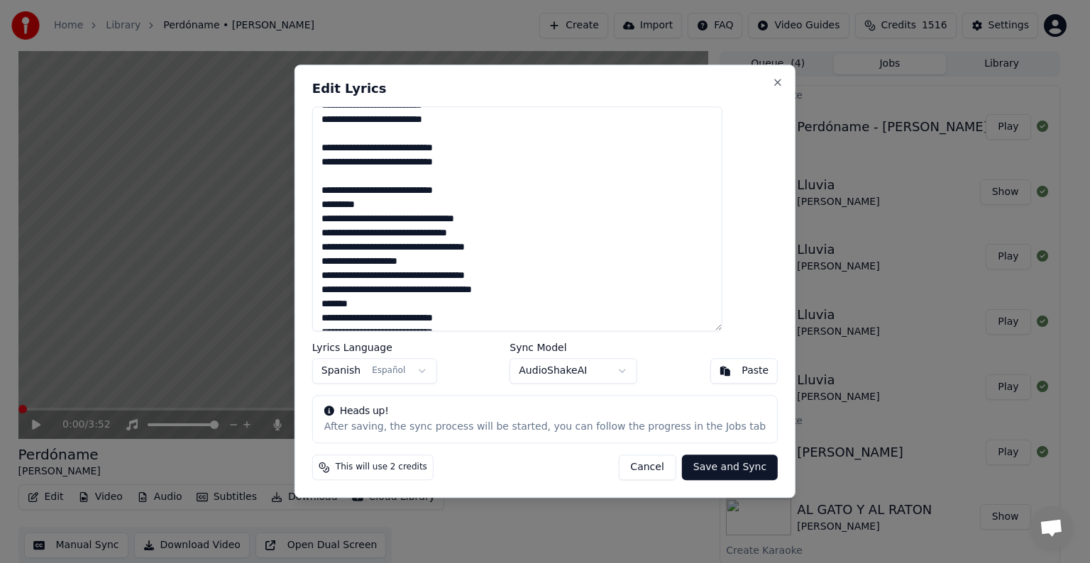
click at [488, 192] on textarea "**********" at bounding box center [517, 218] width 410 height 225
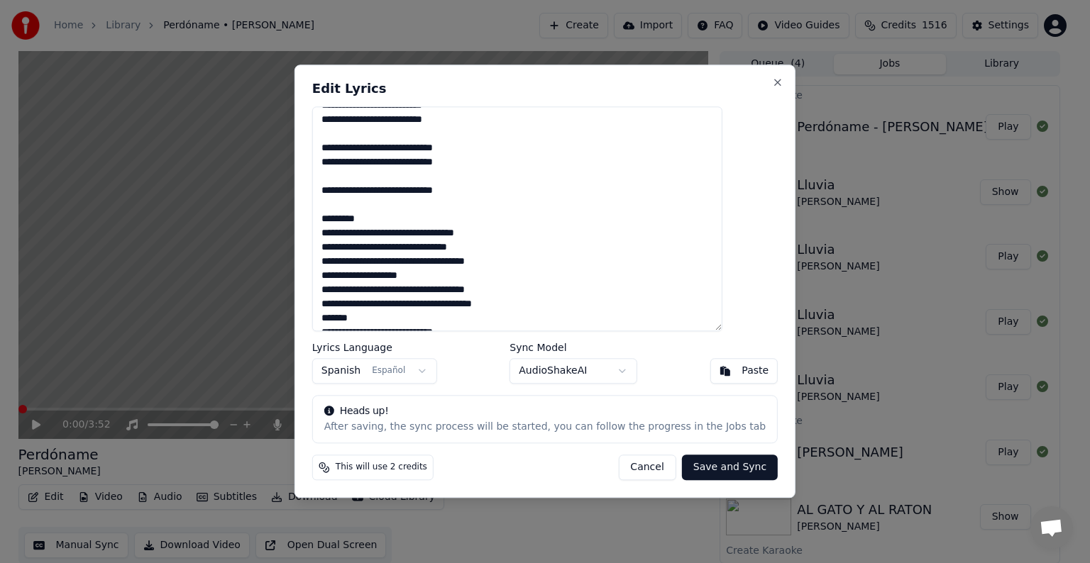
type textarea "**********"
click at [692, 466] on button "Save and Sync" at bounding box center [730, 469] width 96 height 26
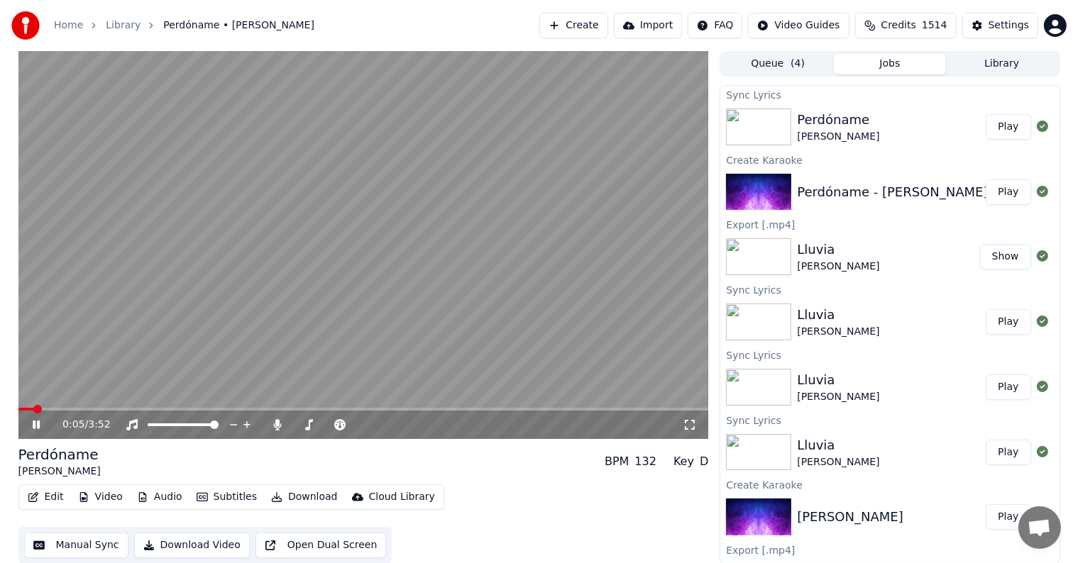
click at [33, 409] on span at bounding box center [37, 409] width 9 height 9
click at [18, 405] on span at bounding box center [22, 409] width 9 height 9
click at [280, 428] on icon at bounding box center [278, 424] width 8 height 11
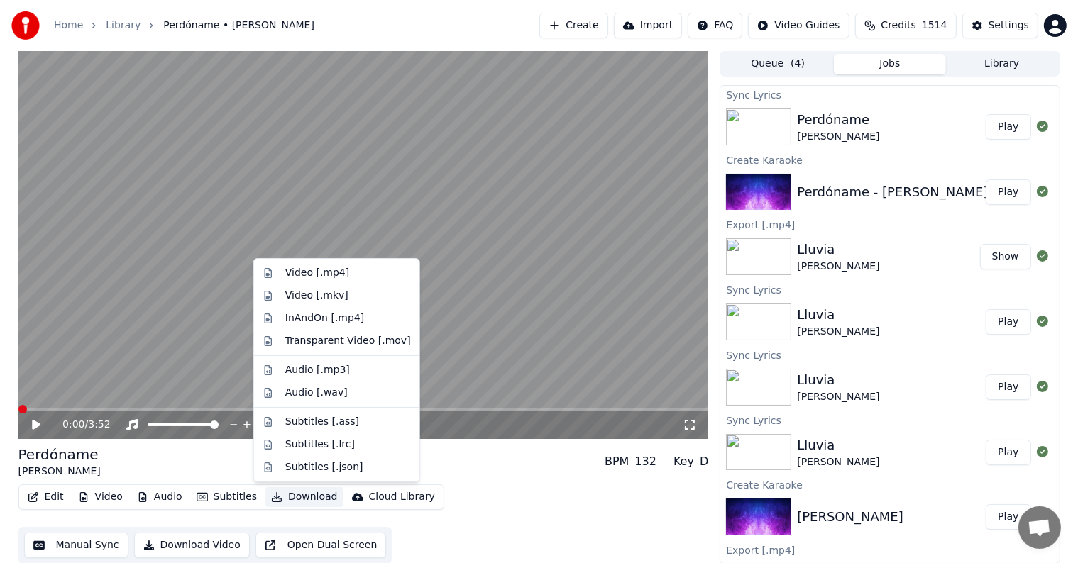
click at [290, 497] on button "Download" at bounding box center [304, 498] width 78 height 20
click at [292, 277] on div "Video [.mp4]" at bounding box center [317, 273] width 64 height 14
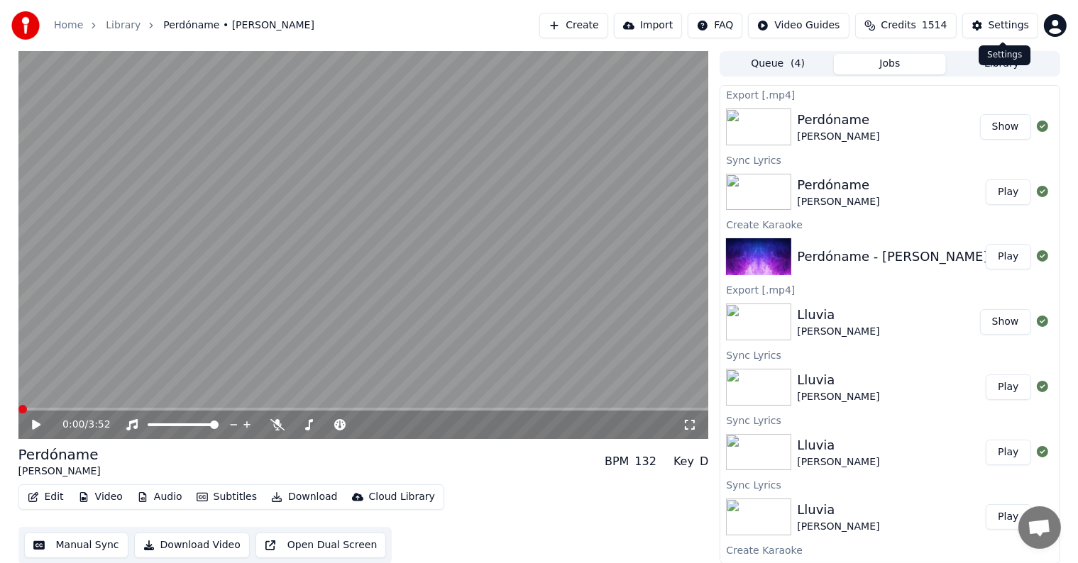
click at [1008, 23] on div "Settings" at bounding box center [1009, 25] width 40 height 14
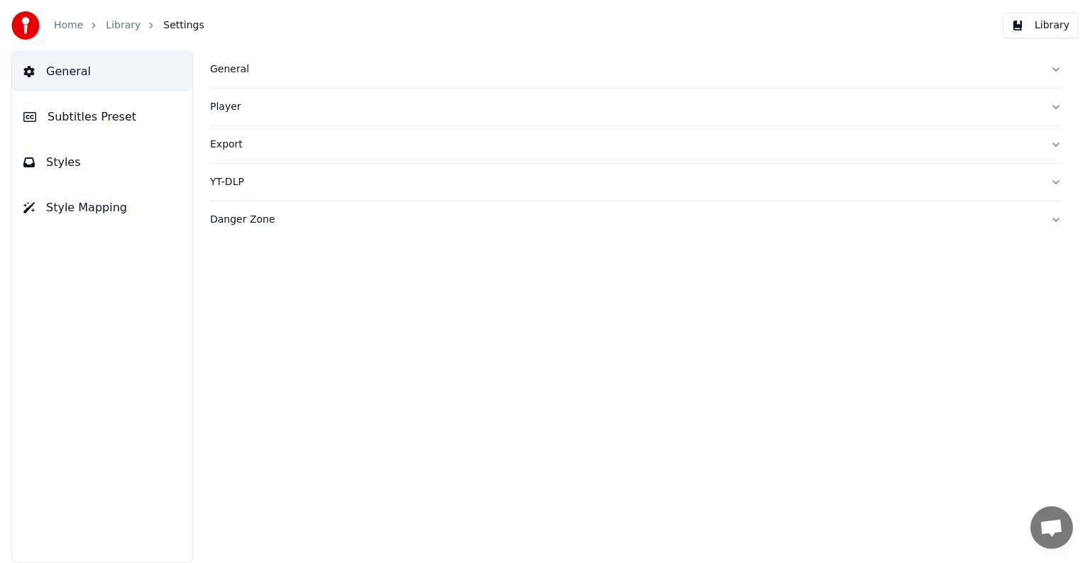
click at [63, 165] on span "Styles" at bounding box center [63, 162] width 35 height 17
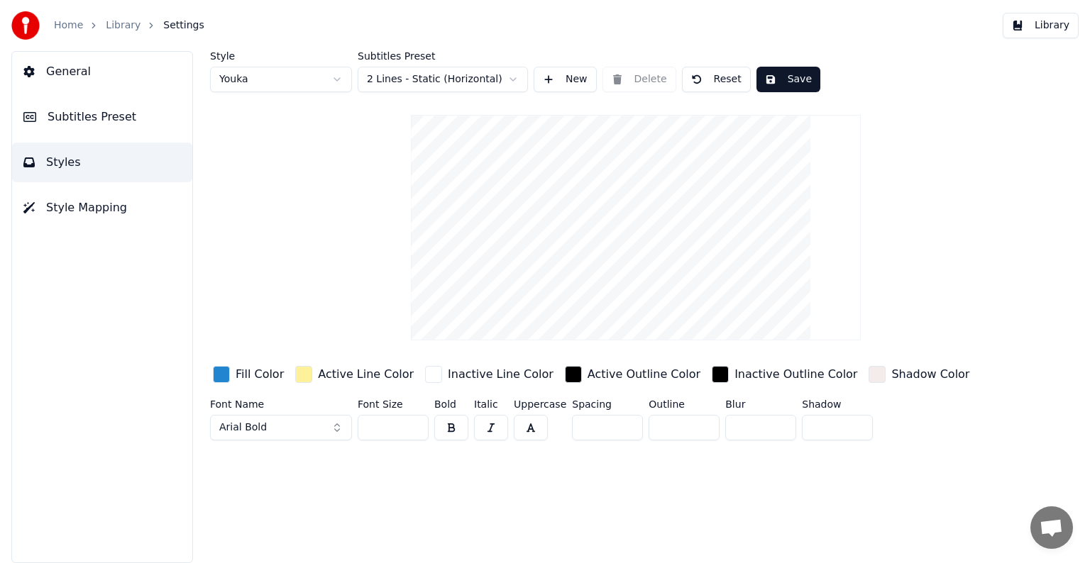
click at [510, 78] on html "Home Library Settings Library General Subtitles Preset Styles Style Mapping Sty…" at bounding box center [545, 281] width 1090 height 563
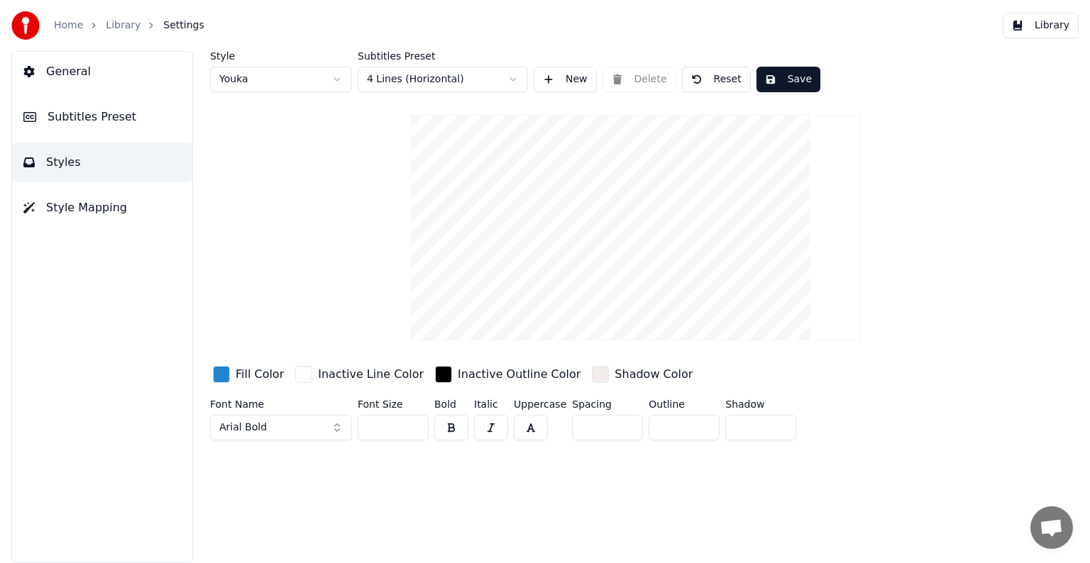
click at [337, 76] on html "Home Library Settings Library General Subtitles Preset Styles Style Mapping Sty…" at bounding box center [545, 281] width 1090 height 563
click at [339, 77] on html "Home Library Settings Library General Subtitles Preset Styles Style Mapping Sty…" at bounding box center [545, 281] width 1090 height 563
click at [338, 80] on html "Home Library Settings Library General Subtitles Preset Styles Style Mapping Sty…" at bounding box center [545, 281] width 1090 height 563
type input "***"
click at [566, 79] on button "New" at bounding box center [565, 80] width 63 height 26
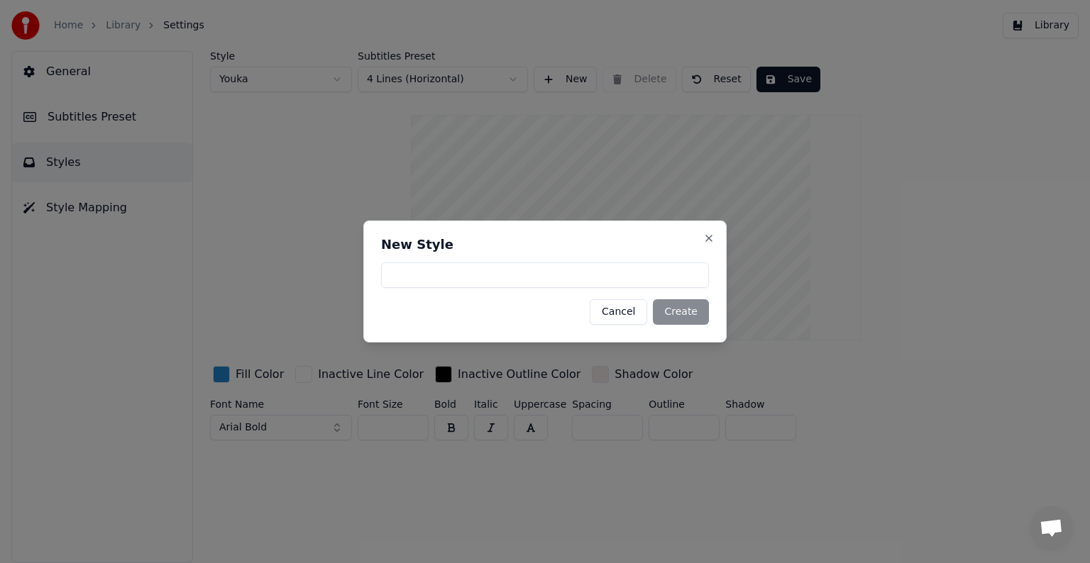
click at [625, 313] on button "Cancel" at bounding box center [618, 312] width 57 height 26
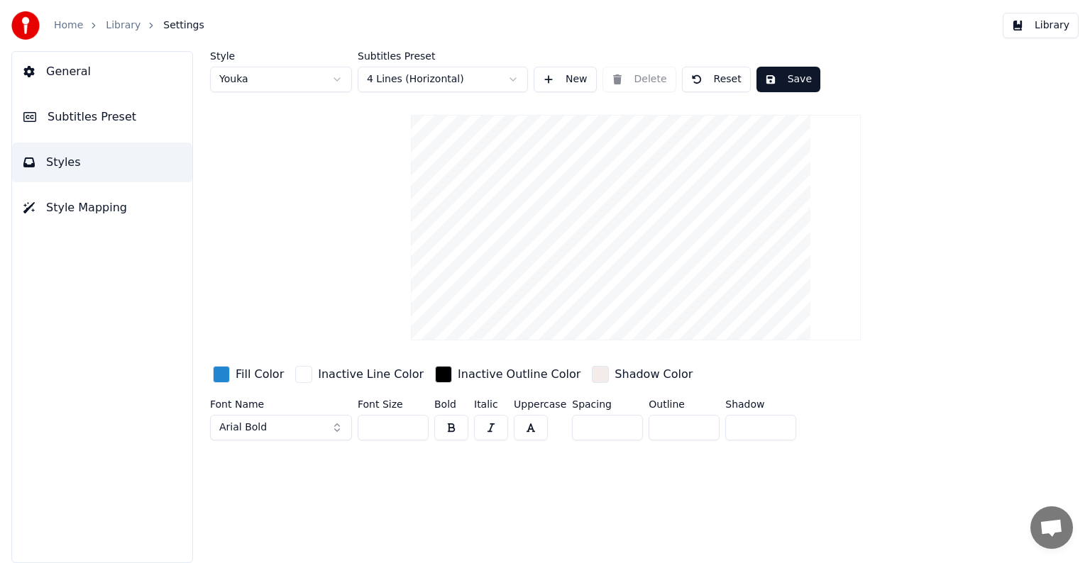
click at [775, 72] on button "Save" at bounding box center [789, 80] width 64 height 26
click at [329, 428] on button "Arial Bold" at bounding box center [281, 428] width 142 height 26
click at [339, 429] on button "Arial Bold" at bounding box center [281, 428] width 142 height 26
click at [291, 429] on button "Arial Bold" at bounding box center [281, 428] width 142 height 26
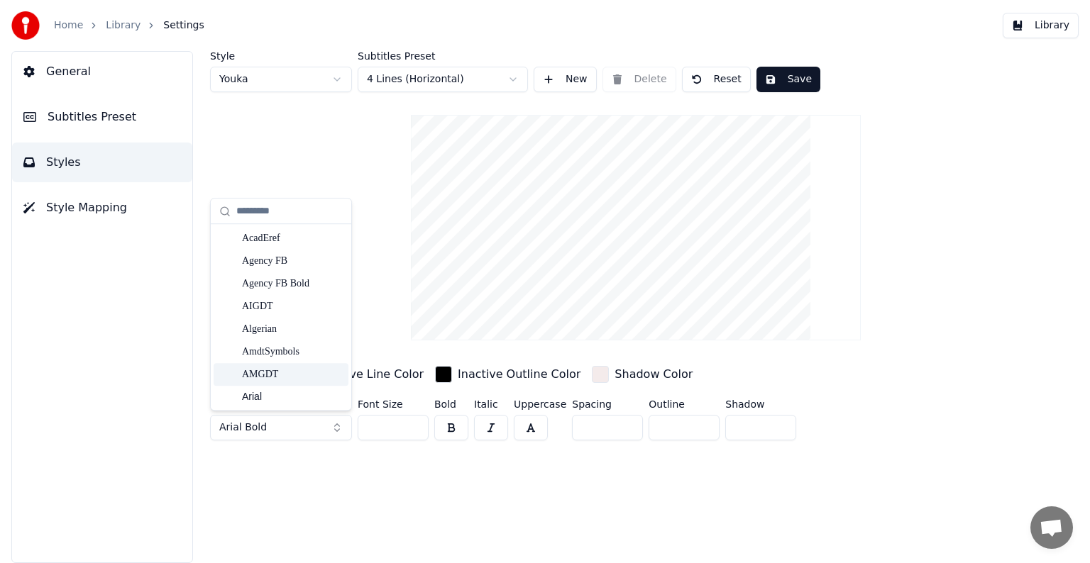
scroll to position [163, 0]
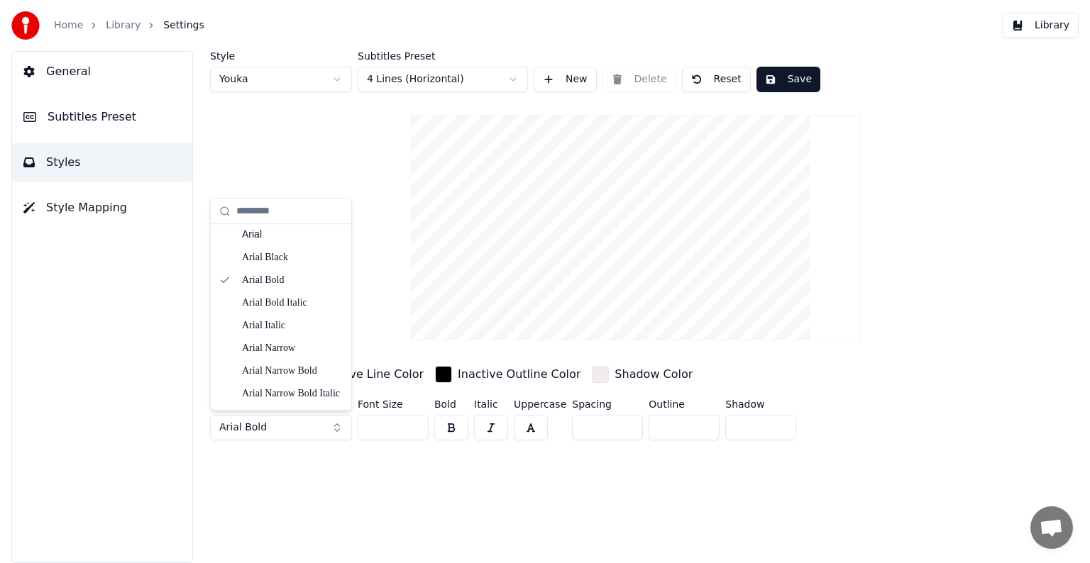
click at [453, 434] on button "button" at bounding box center [451, 428] width 34 height 26
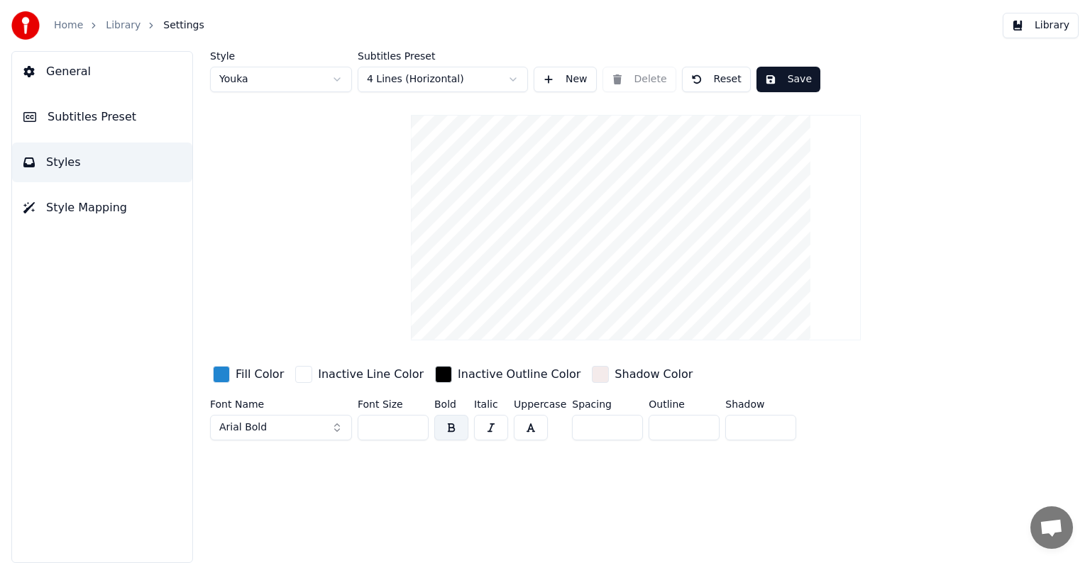
click at [772, 77] on button "Save" at bounding box center [789, 80] width 64 height 26
click at [114, 26] on link "Library" at bounding box center [123, 25] width 35 height 14
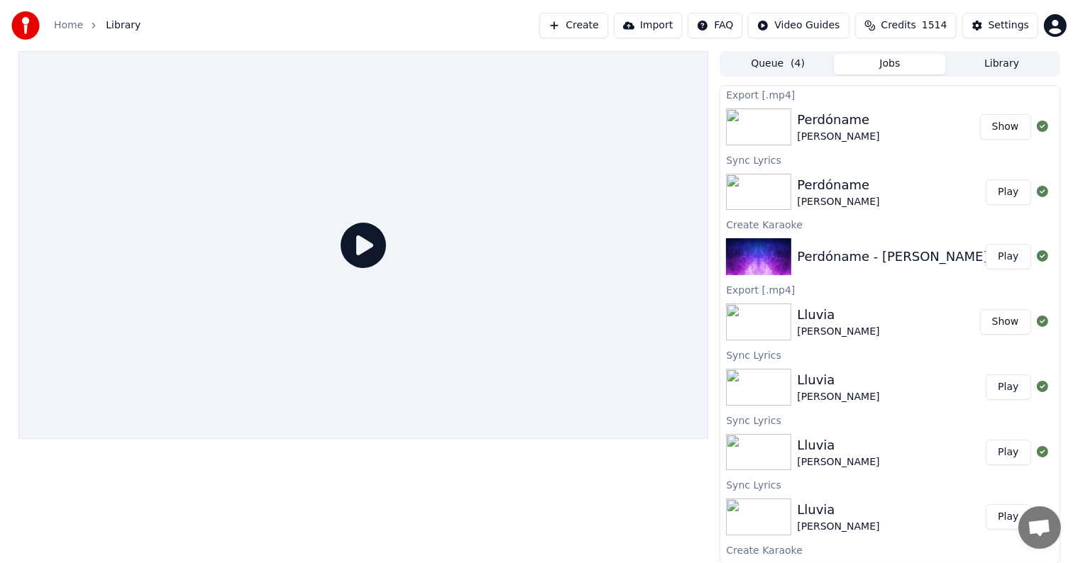
click at [845, 125] on div "Perdóname" at bounding box center [838, 120] width 82 height 20
click at [826, 116] on div "Perdóname" at bounding box center [838, 120] width 82 height 20
click at [361, 246] on icon at bounding box center [363, 245] width 45 height 45
click at [349, 265] on icon at bounding box center [363, 245] width 45 height 45
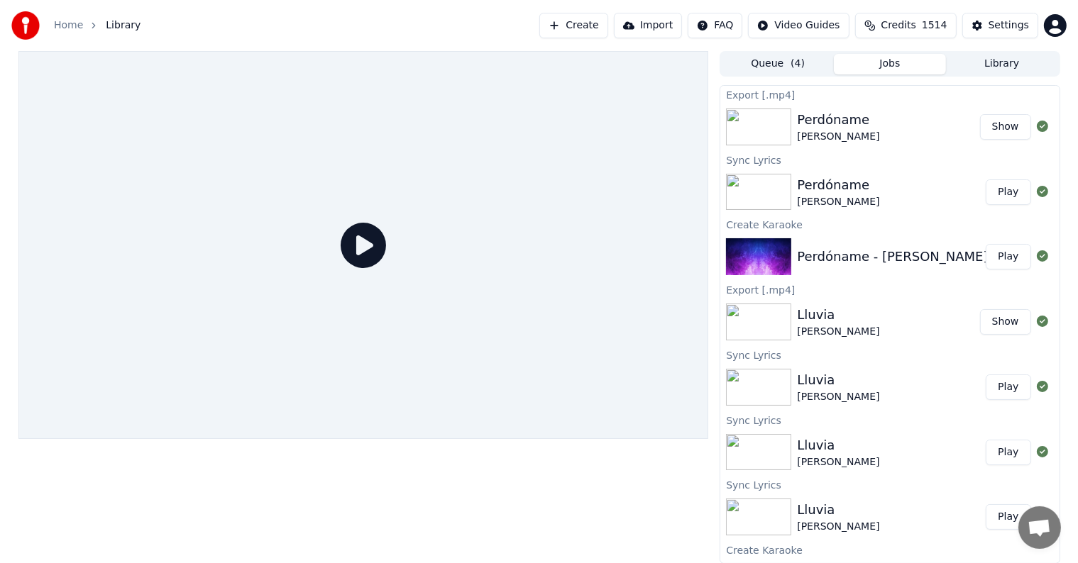
click at [785, 68] on button "Queue ( 4 )" at bounding box center [778, 64] width 112 height 21
click at [893, 64] on button "Jobs" at bounding box center [890, 64] width 112 height 21
click at [799, 137] on div "[PERSON_NAME]" at bounding box center [838, 137] width 82 height 14
click at [852, 122] on div "Perdóname" at bounding box center [838, 120] width 82 height 20
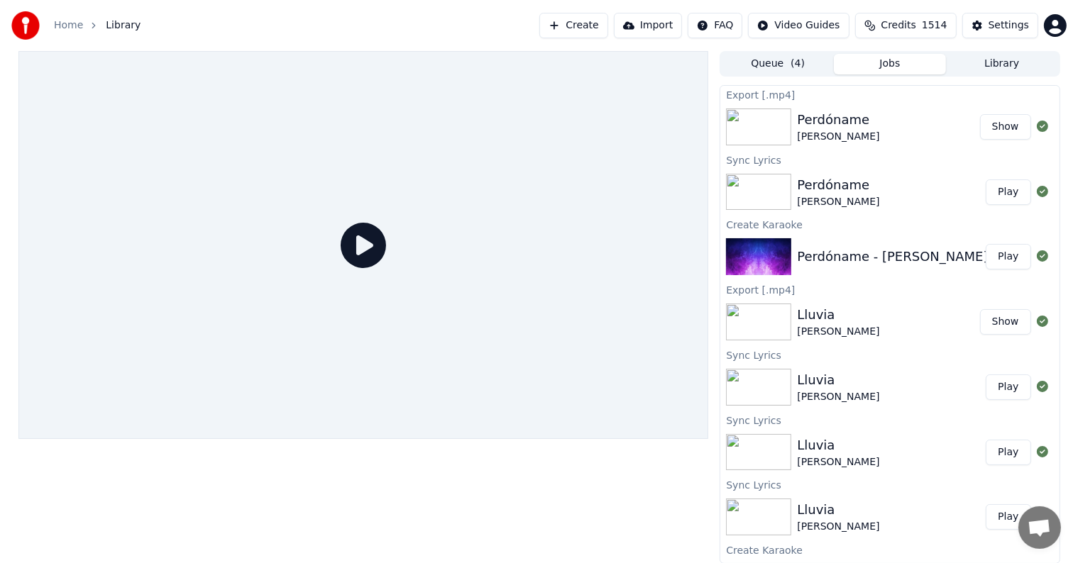
click at [993, 127] on button "Show" at bounding box center [1005, 127] width 51 height 26
click at [986, 122] on button "Show" at bounding box center [1005, 127] width 51 height 26
click at [873, 122] on div "Perdóname [PERSON_NAME]" at bounding box center [888, 127] width 182 height 34
click at [386, 244] on div at bounding box center [363, 245] width 691 height 388
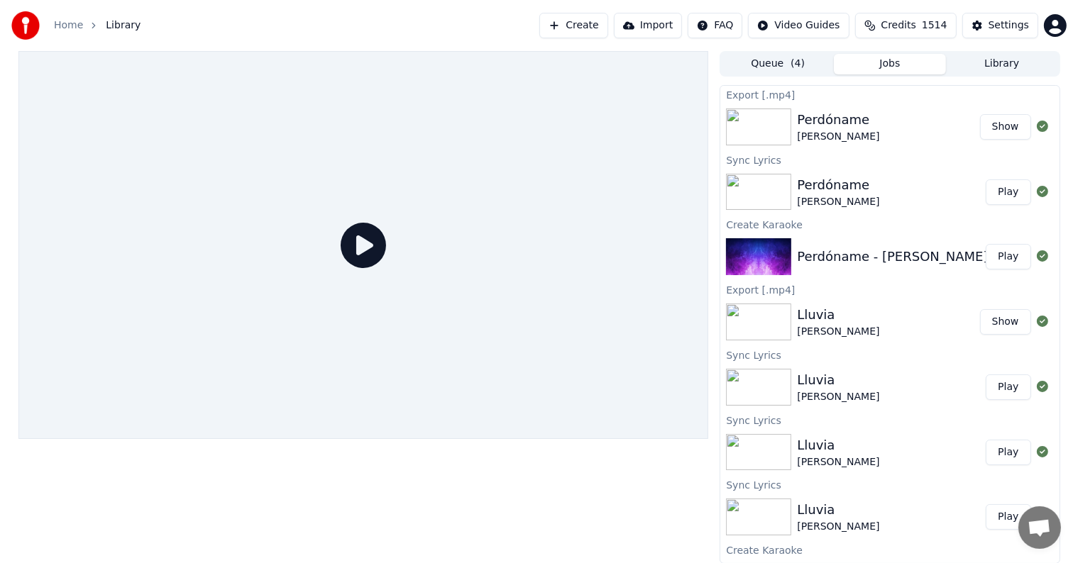
click at [597, 23] on button "Create" at bounding box center [573, 26] width 69 height 26
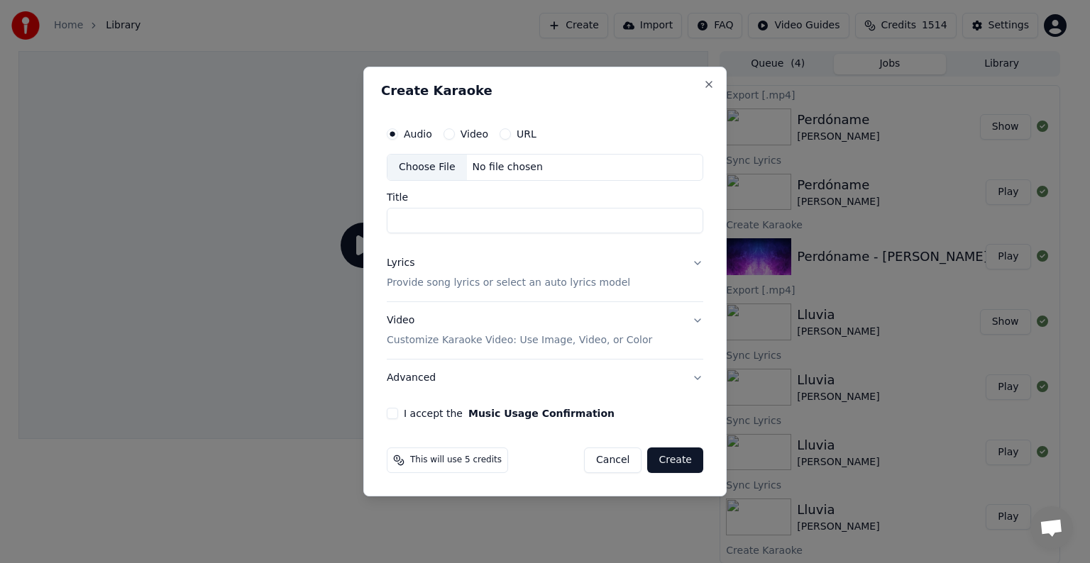
click at [495, 165] on div "No file chosen" at bounding box center [508, 167] width 82 height 14
type input "**********"
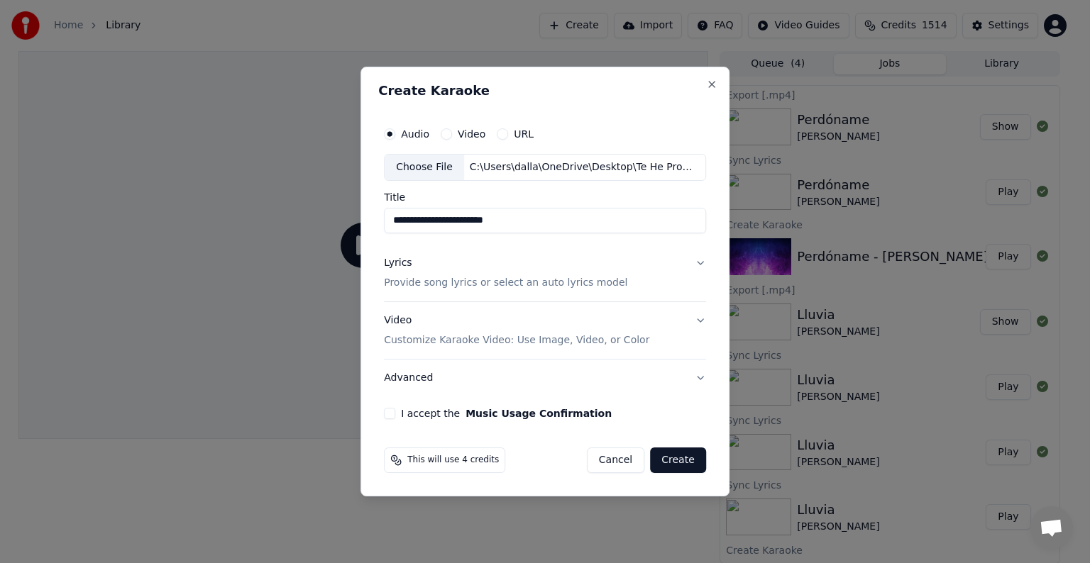
click at [510, 284] on p "Provide song lyrics or select an auto lyrics model" at bounding box center [505, 283] width 243 height 14
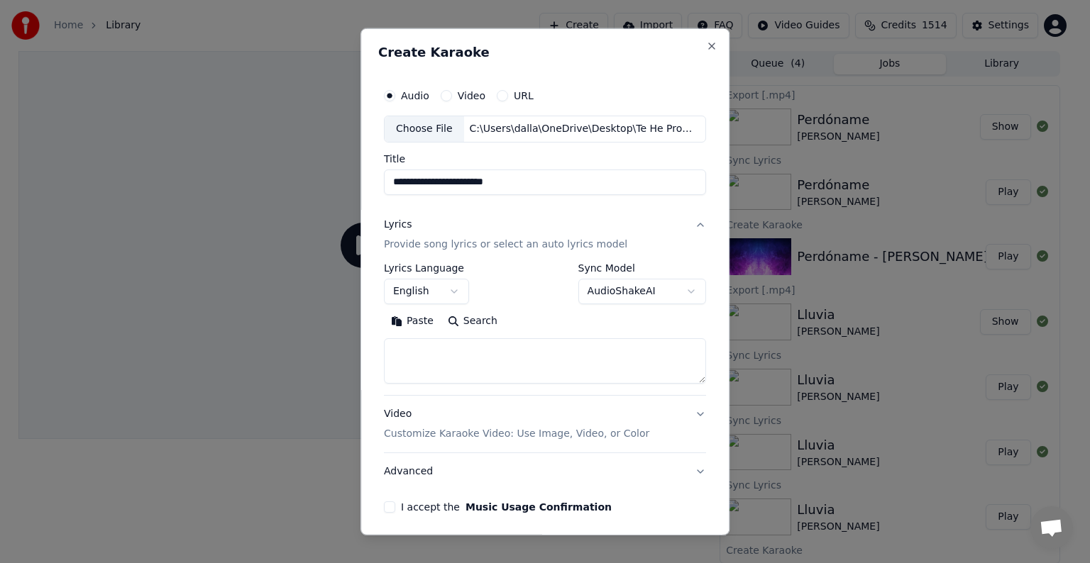
click at [407, 321] on button "Paste" at bounding box center [412, 321] width 57 height 23
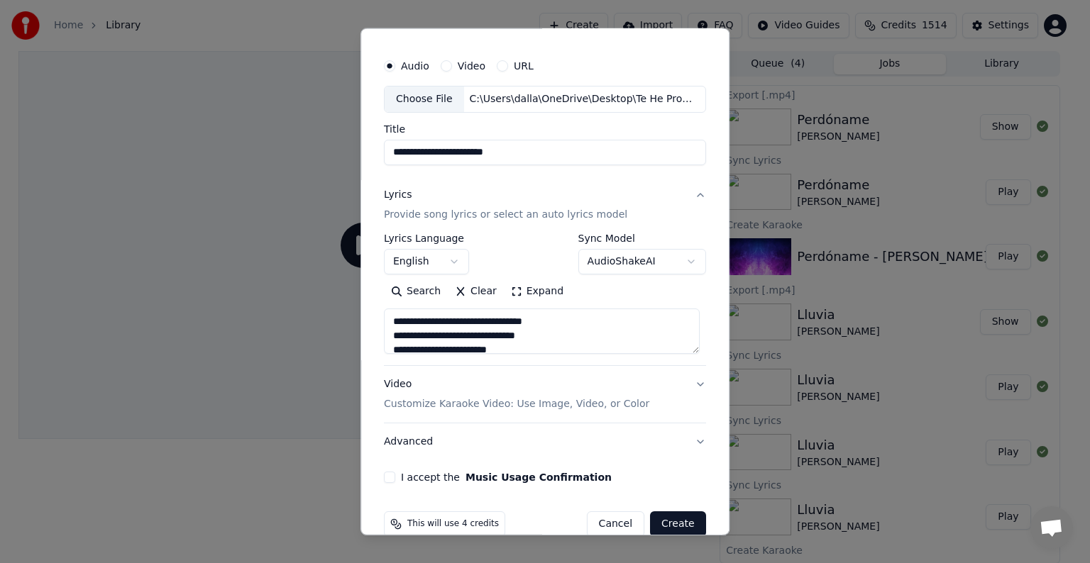
scroll to position [54, 0]
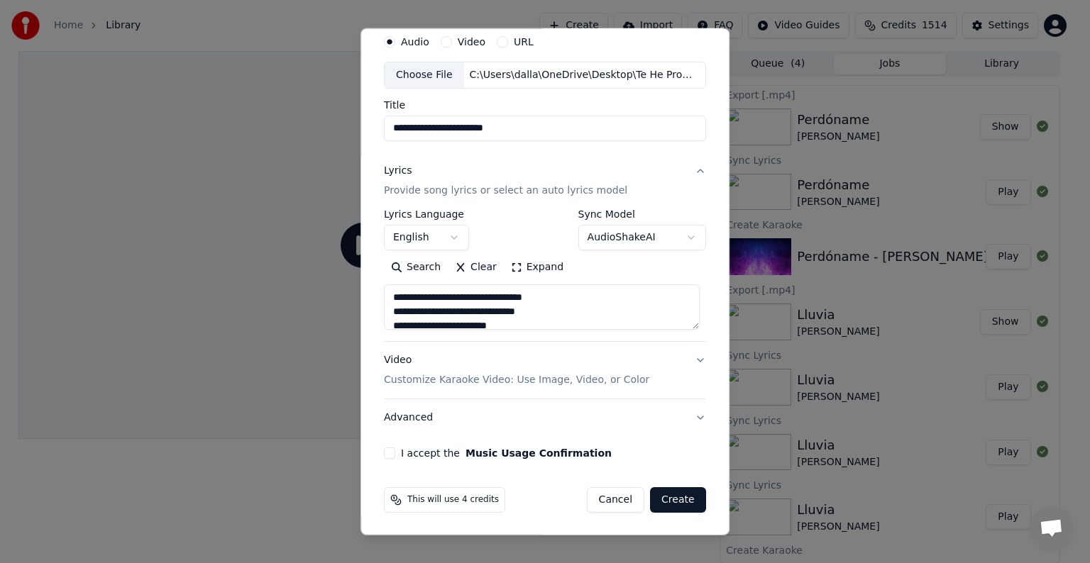
click at [509, 379] on p "Customize Karaoke Video: Use Image, Video, or Color" at bounding box center [516, 380] width 265 height 14
type textarea "**********"
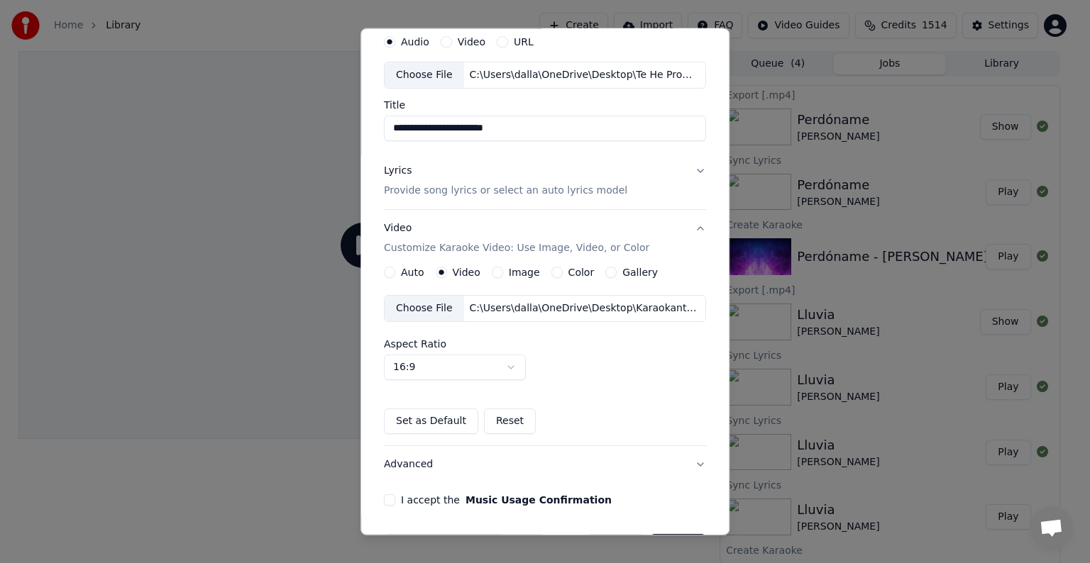
click at [539, 309] on div "C:\Users\dalla\OneDrive\Desktop\Karaokanta Music\programas para kareoke player\…" at bounding box center [584, 309] width 241 height 14
click at [391, 497] on button "I accept the Music Usage Confirmation" at bounding box center [389, 500] width 11 height 11
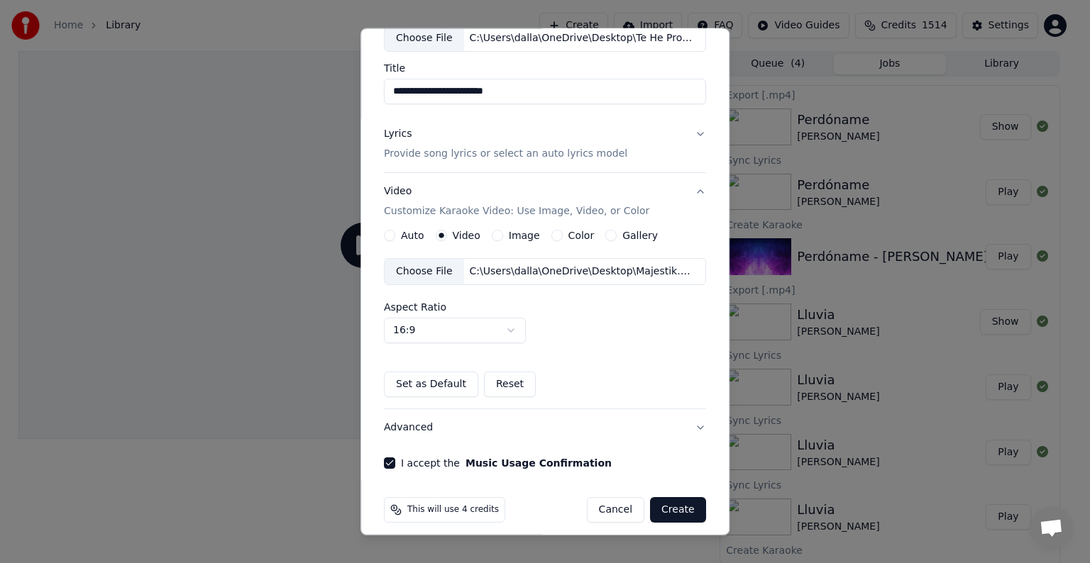
scroll to position [100, 0]
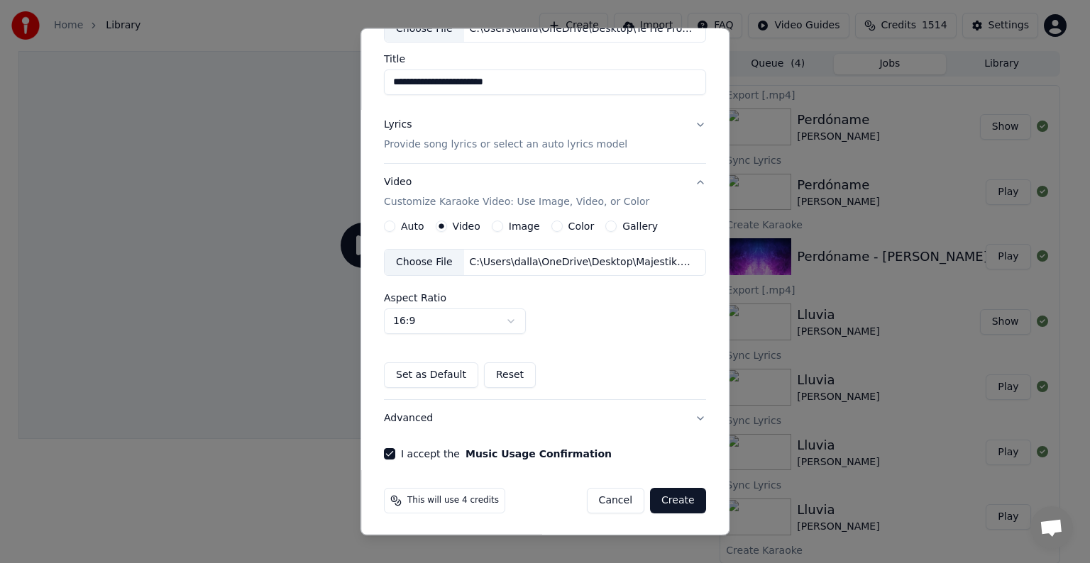
click at [527, 142] on p "Provide song lyrics or select an auto lyrics model" at bounding box center [505, 145] width 243 height 14
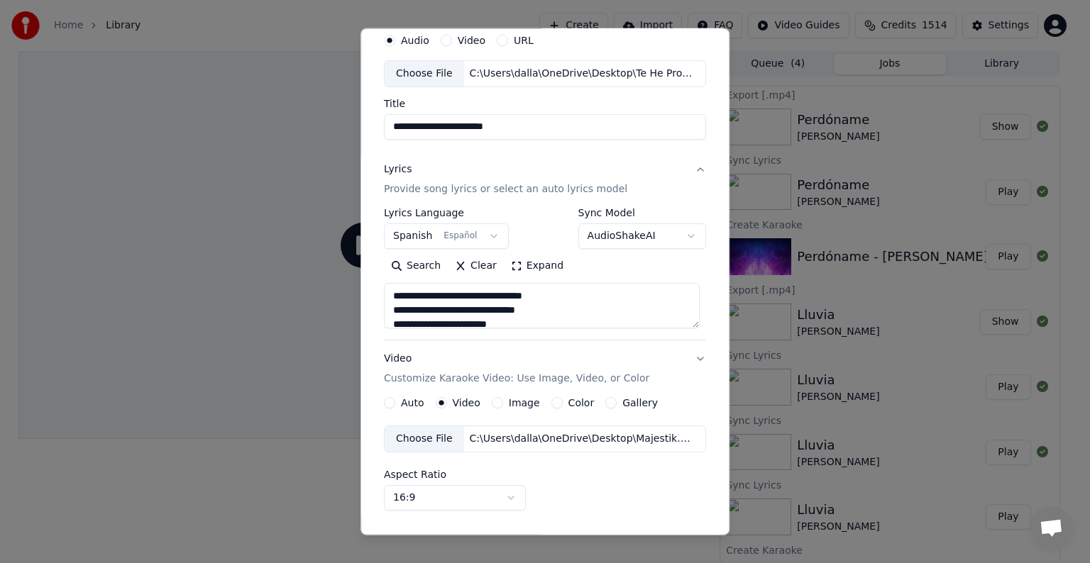
scroll to position [54, 0]
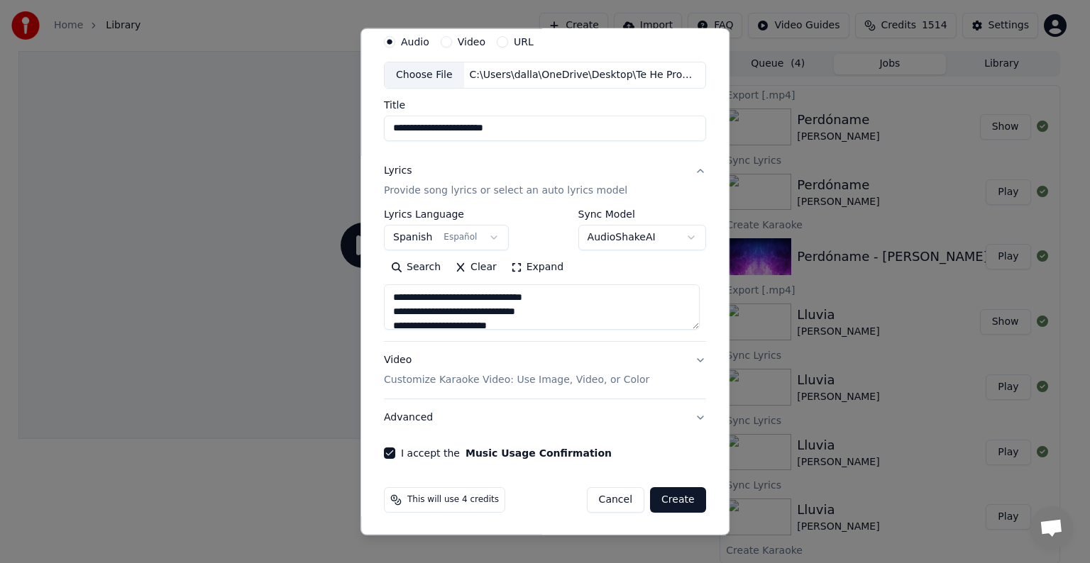
click at [471, 268] on button "Clear" at bounding box center [476, 267] width 56 height 23
click at [407, 268] on button "Paste" at bounding box center [412, 267] width 57 height 23
click at [475, 379] on p "Customize Karaoke Video: Use Image, Video, or Color" at bounding box center [516, 380] width 265 height 14
type textarea "**********"
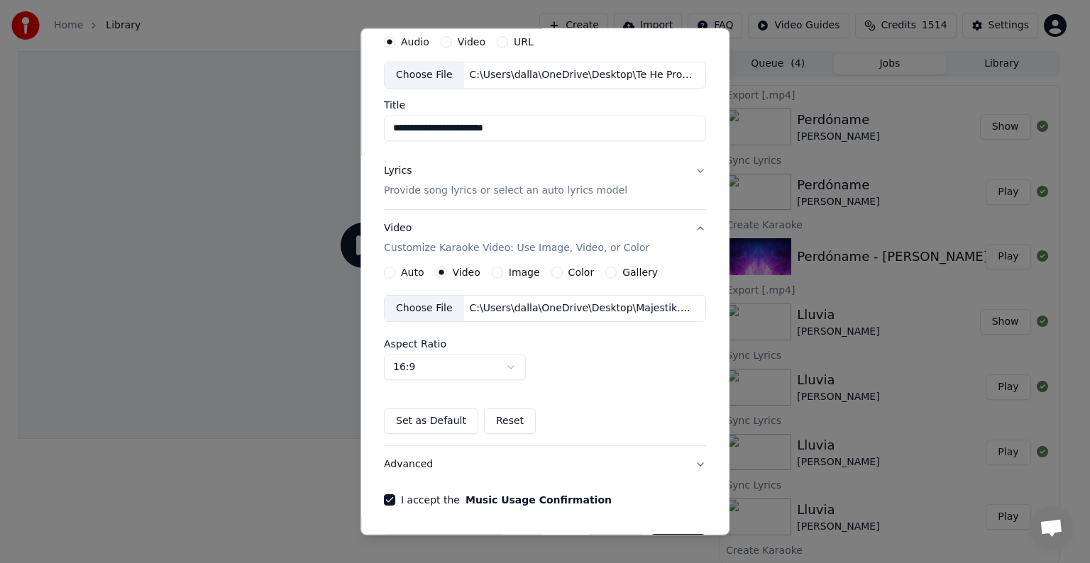
scroll to position [100, 0]
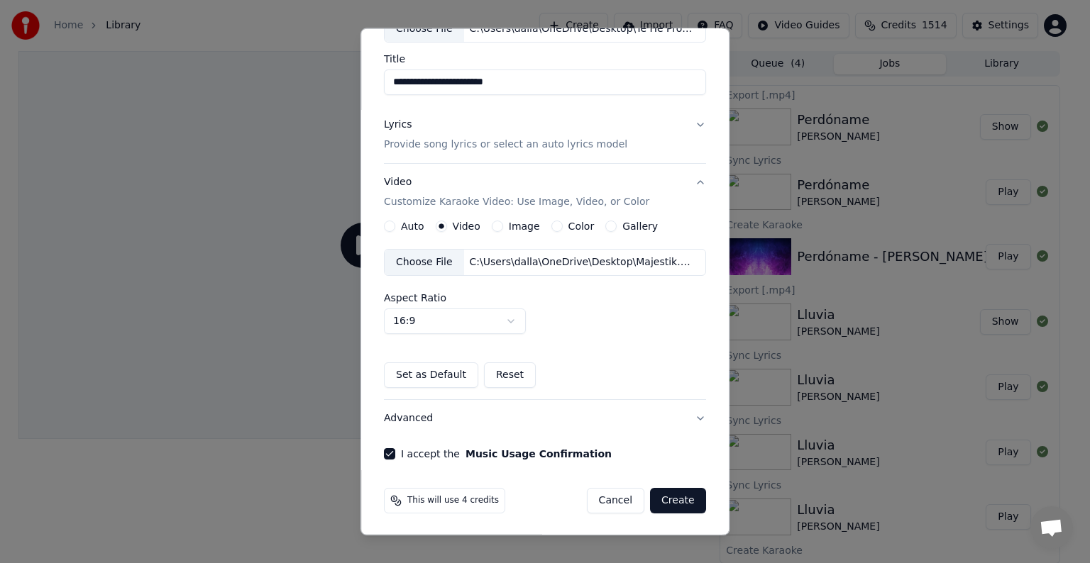
click at [663, 500] on button "Create" at bounding box center [678, 501] width 56 height 26
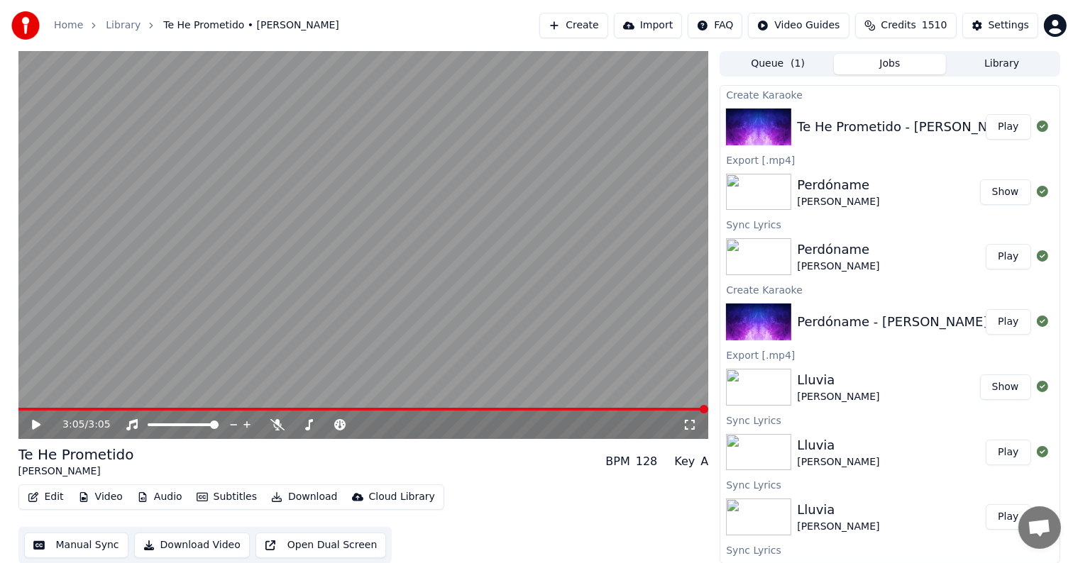
click at [27, 412] on div "3:05 / 3:05" at bounding box center [363, 425] width 691 height 28
click at [27, 410] on span at bounding box center [363, 409] width 691 height 3
click at [18, 412] on span at bounding box center [22, 409] width 9 height 9
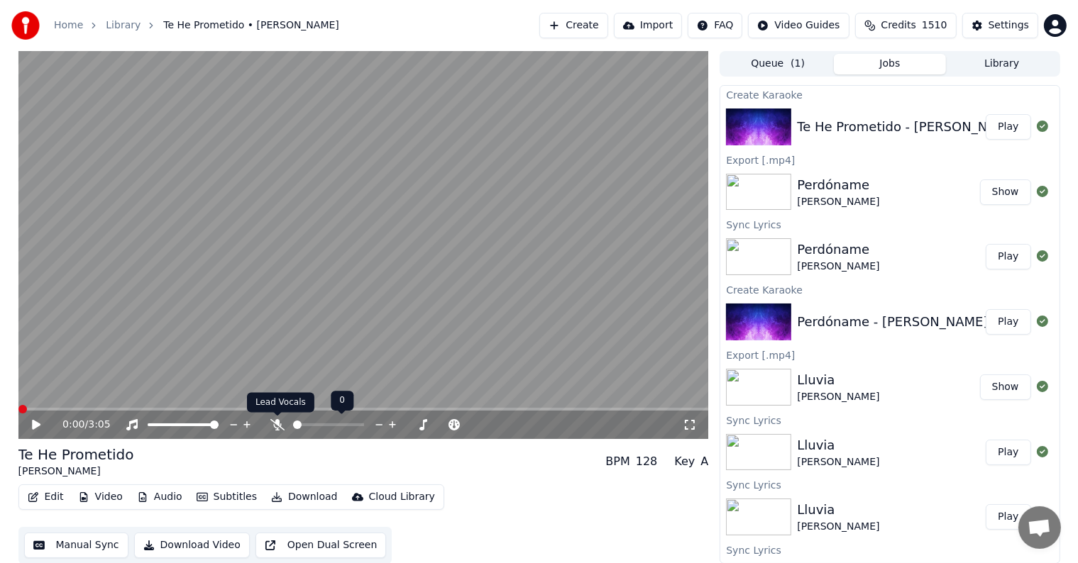
click at [275, 426] on icon at bounding box center [277, 424] width 14 height 11
click at [35, 422] on icon at bounding box center [36, 425] width 9 height 10
click at [18, 405] on span at bounding box center [22, 409] width 9 height 9
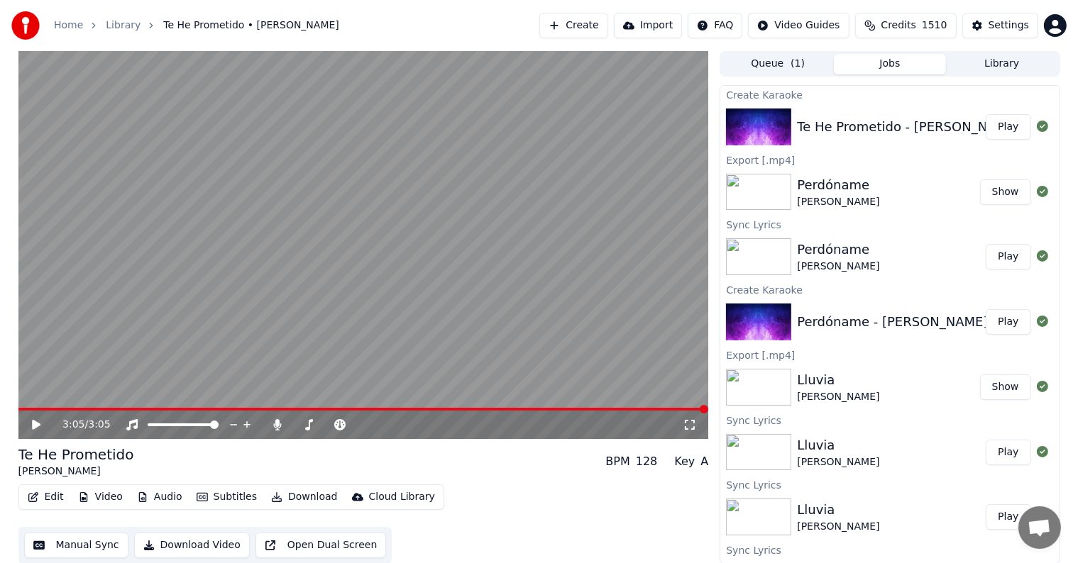
click at [23, 406] on video at bounding box center [363, 245] width 691 height 388
click at [23, 407] on span at bounding box center [25, 409] width 9 height 9
click at [31, 420] on icon at bounding box center [46, 424] width 33 height 11
click at [18, 409] on span at bounding box center [22, 409] width 9 height 9
click at [43, 495] on button "Edit" at bounding box center [46, 498] width 48 height 20
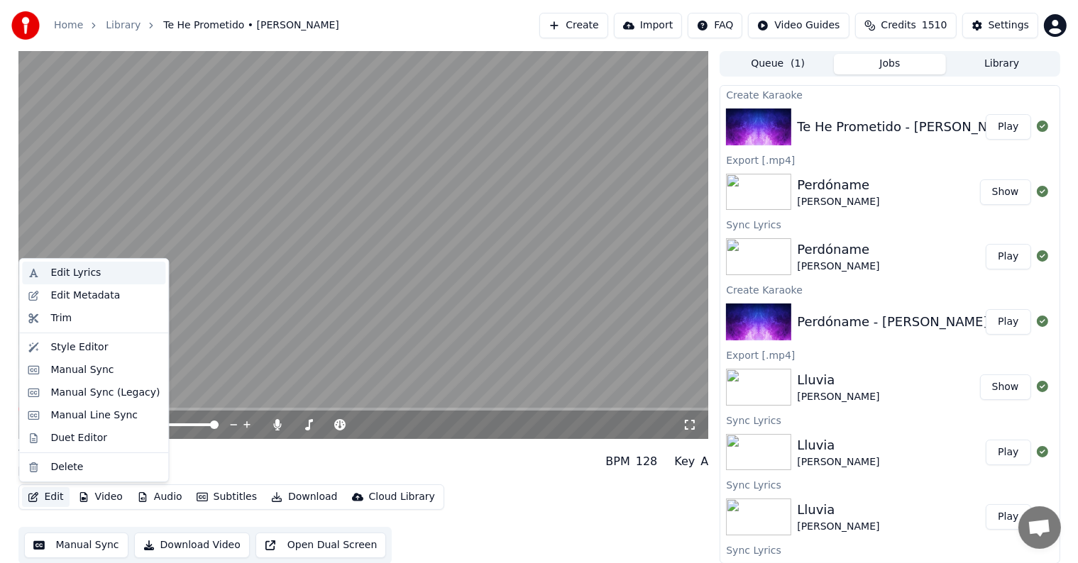
click at [65, 272] on div "Edit Lyrics" at bounding box center [75, 273] width 50 height 14
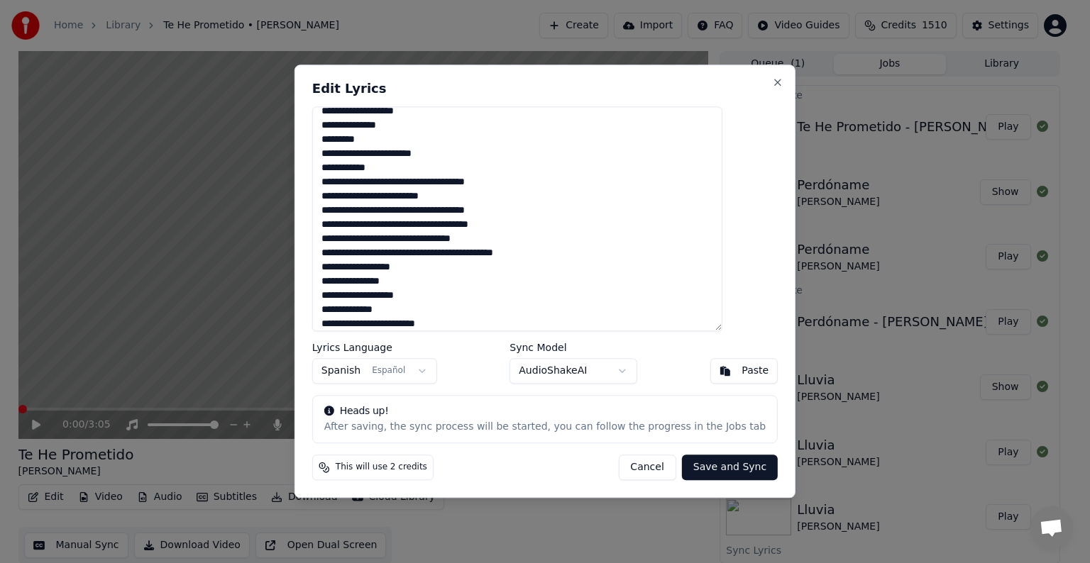
scroll to position [156, 0]
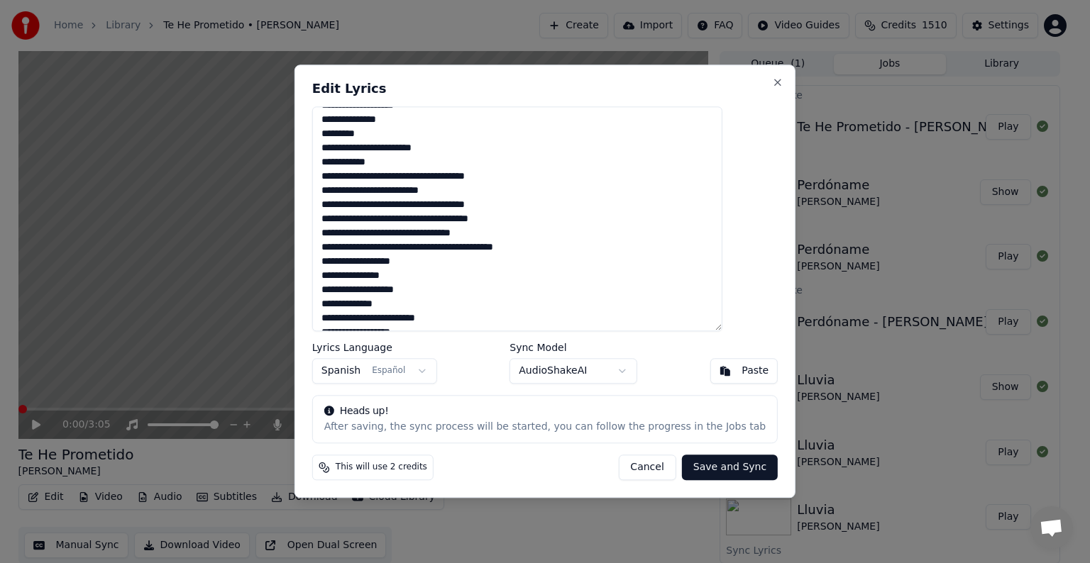
click at [434, 175] on textarea "**********" at bounding box center [517, 218] width 410 height 225
click at [365, 190] on textarea "**********" at bounding box center [517, 218] width 410 height 225
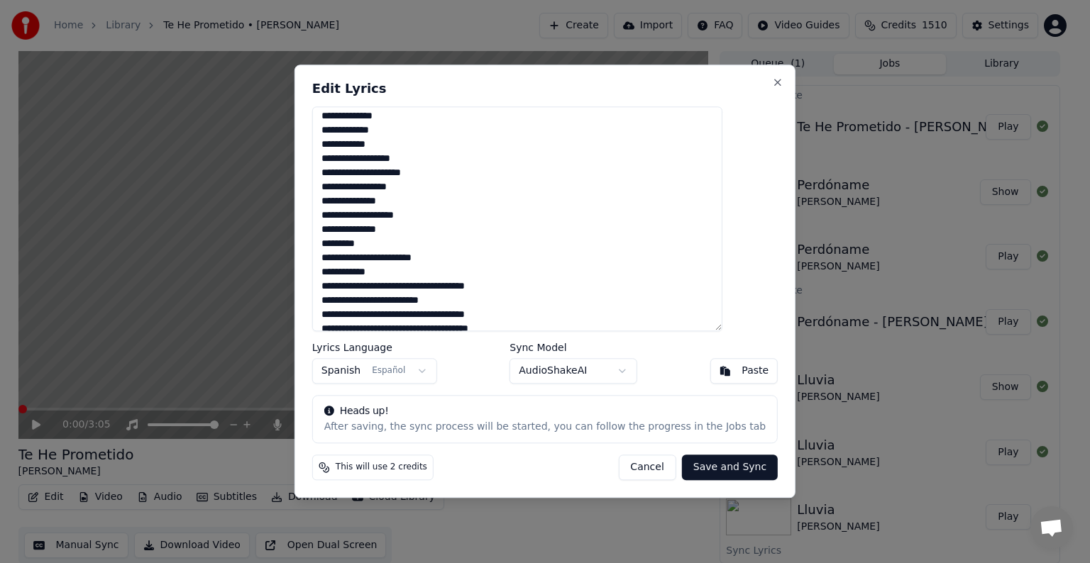
scroll to position [48, 0]
click at [397, 227] on textarea "**********" at bounding box center [517, 218] width 410 height 225
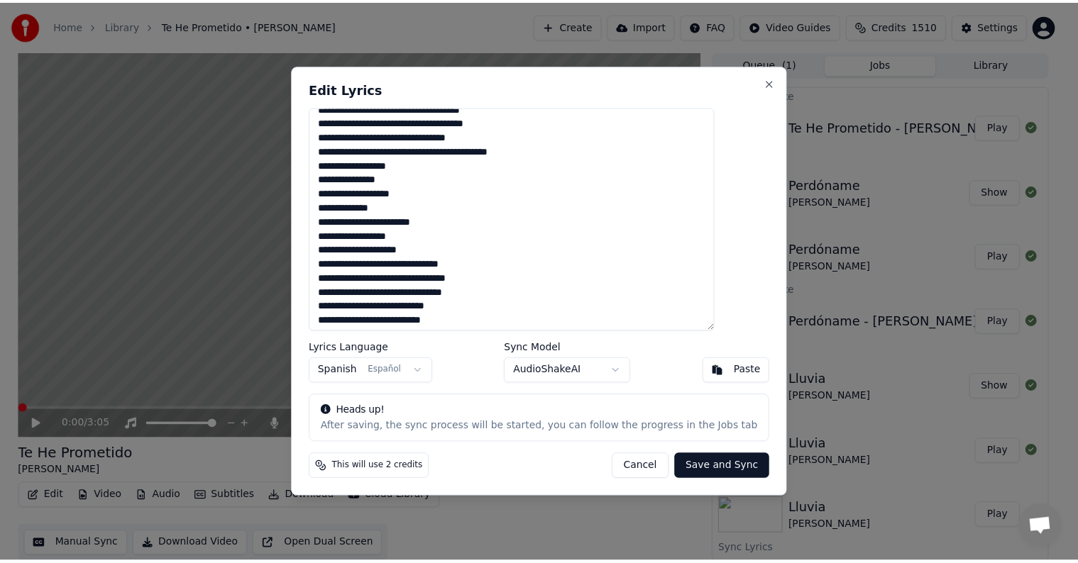
scroll to position [255, 0]
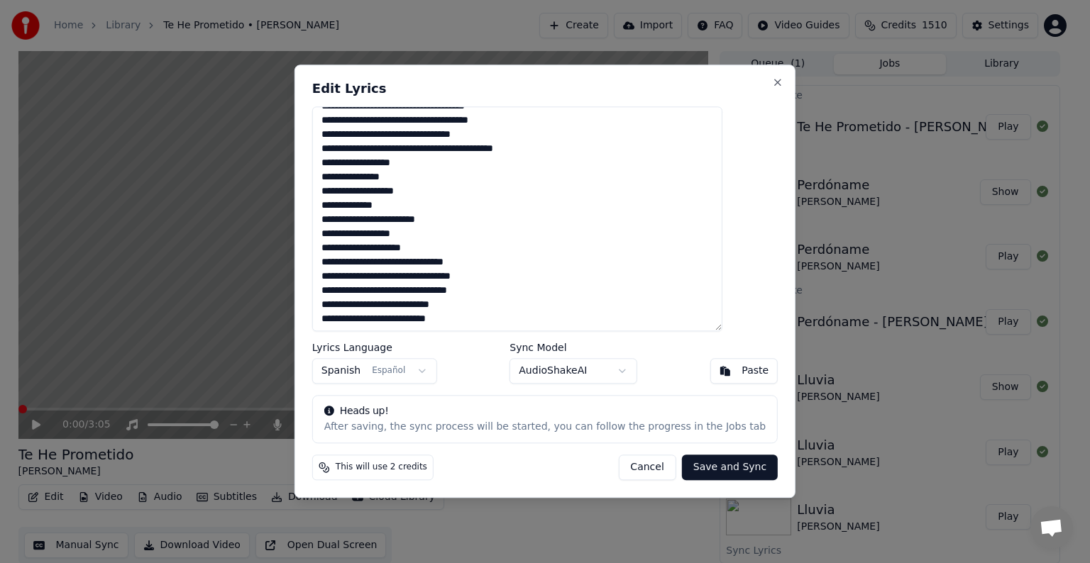
click at [489, 277] on textarea "**********" at bounding box center [517, 218] width 410 height 225
click at [473, 316] on textarea "**********" at bounding box center [517, 218] width 410 height 225
click at [353, 193] on textarea "**********" at bounding box center [517, 218] width 410 height 225
type textarea "**********"
click at [695, 463] on button "Save and Sync" at bounding box center [730, 469] width 96 height 26
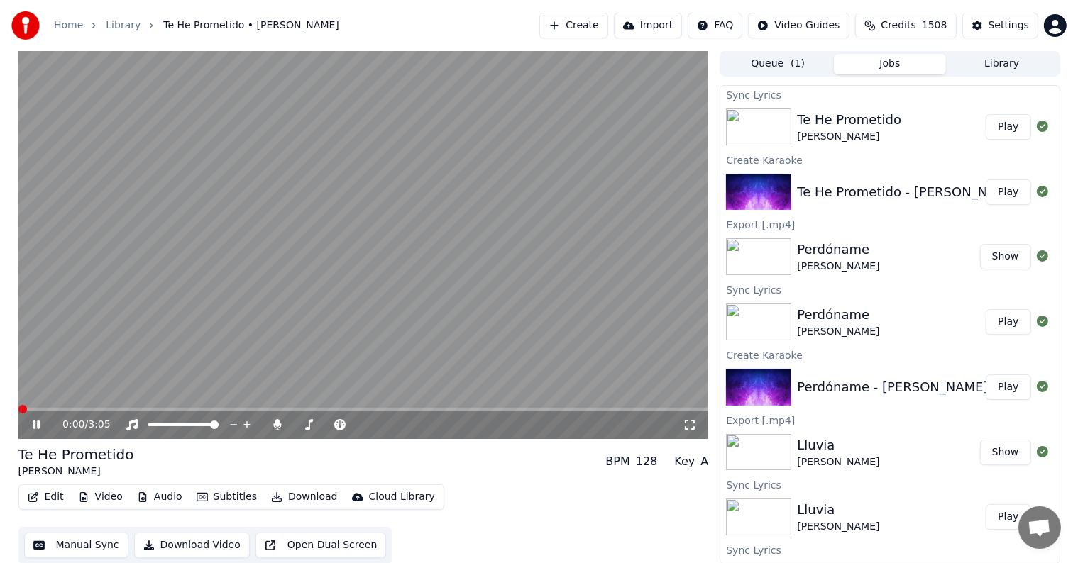
click at [18, 405] on span at bounding box center [22, 409] width 9 height 9
click at [18, 414] on span at bounding box center [22, 409] width 9 height 9
click at [295, 495] on button "Download" at bounding box center [304, 498] width 78 height 20
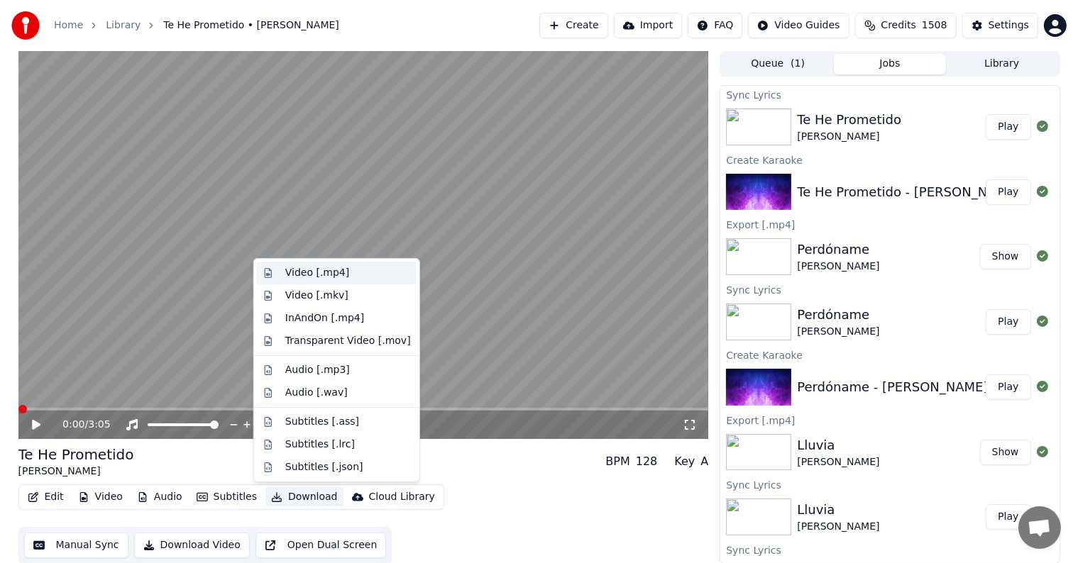
click at [298, 270] on div "Video [.mp4]" at bounding box center [317, 273] width 64 height 14
